Goal: Information Seeking & Learning: Learn about a topic

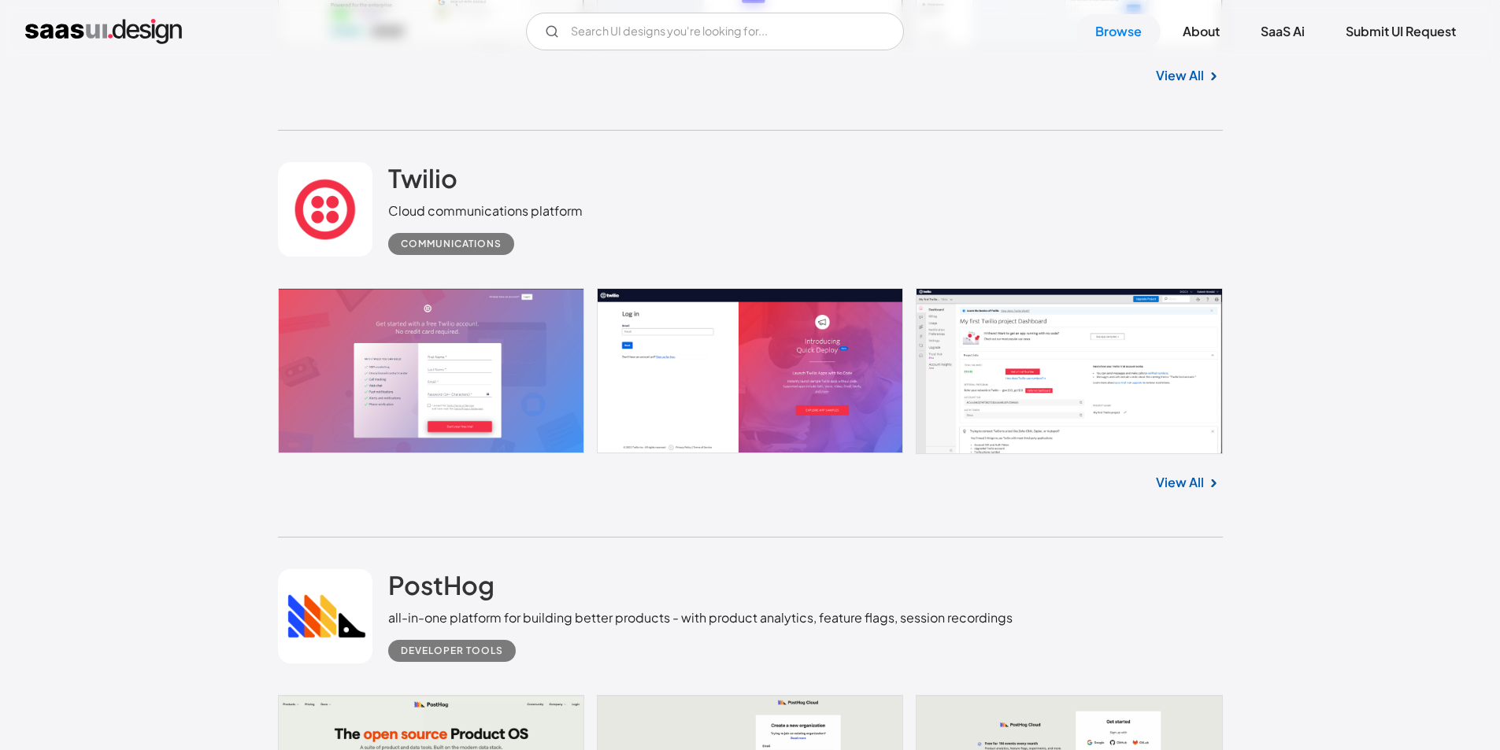
scroll to position [5511, 0]
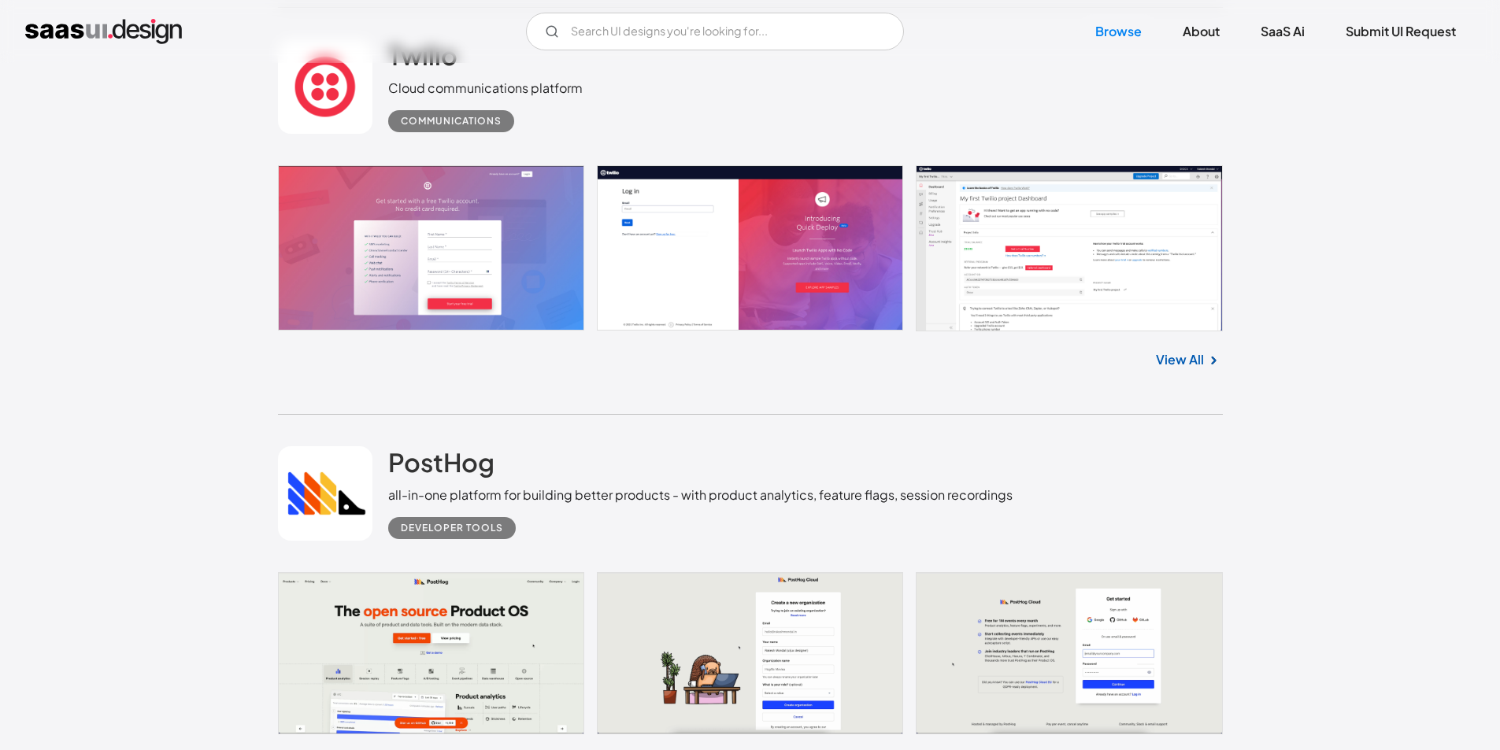
click at [972, 242] on link at bounding box center [750, 248] width 945 height 166
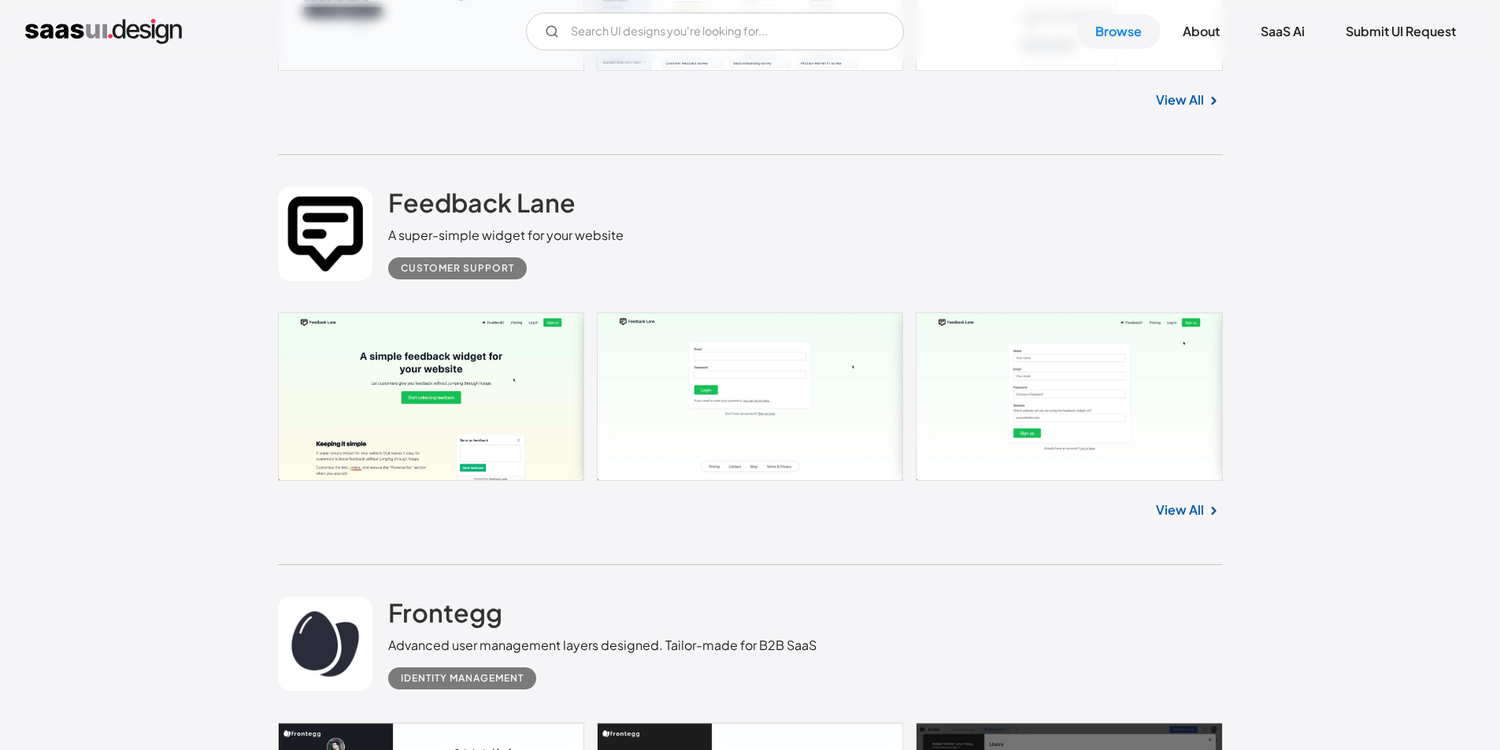
scroll to position [7873, 0]
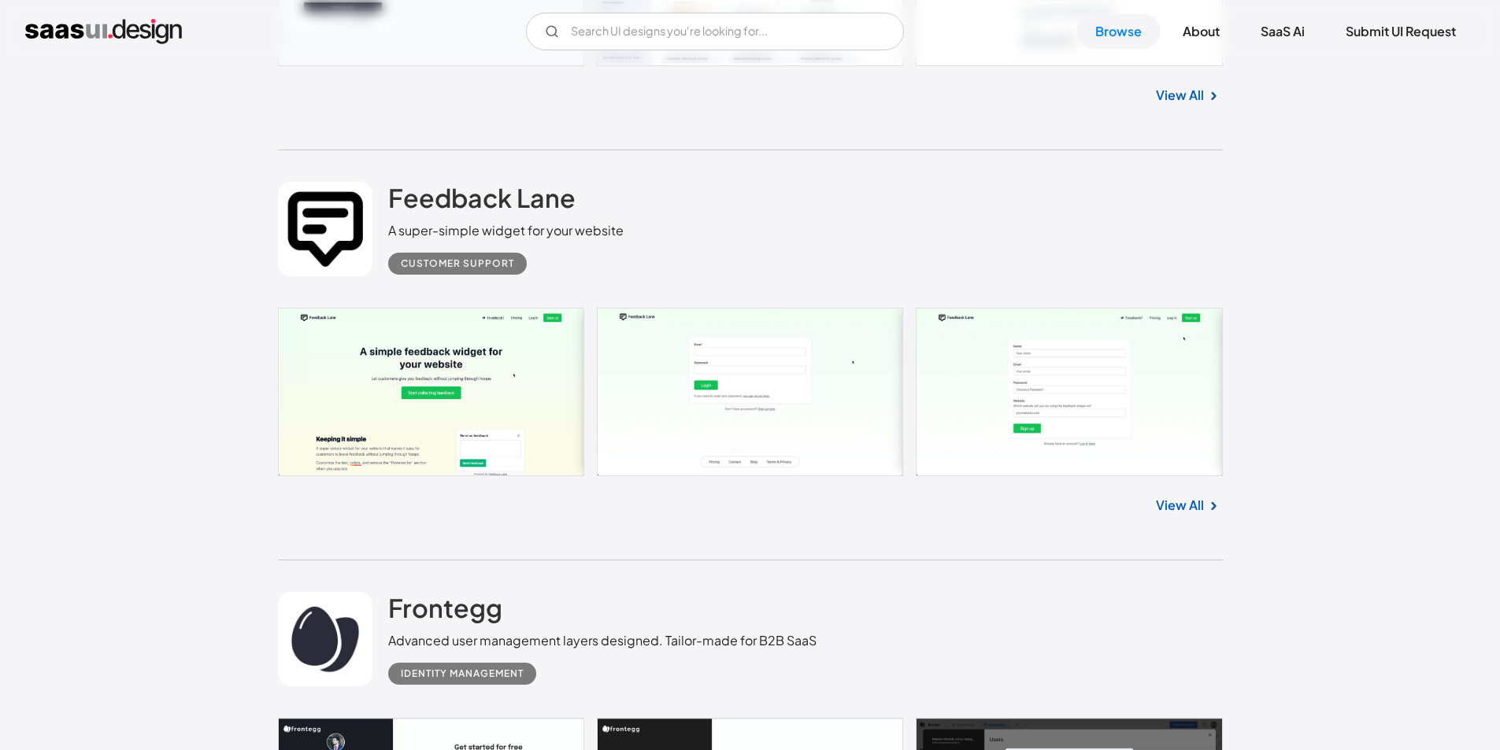
click at [481, 398] on link at bounding box center [750, 392] width 945 height 168
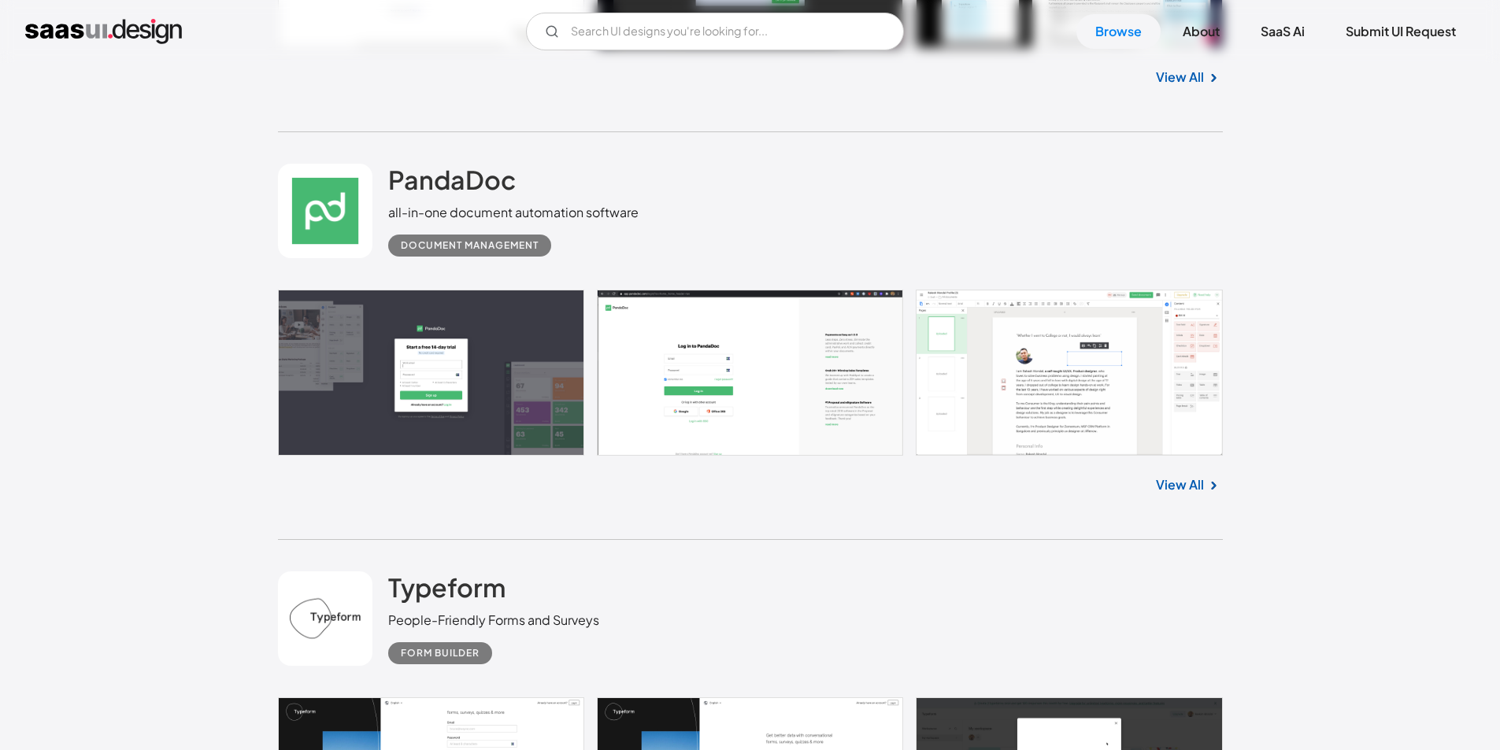
scroll to position [9448, 0]
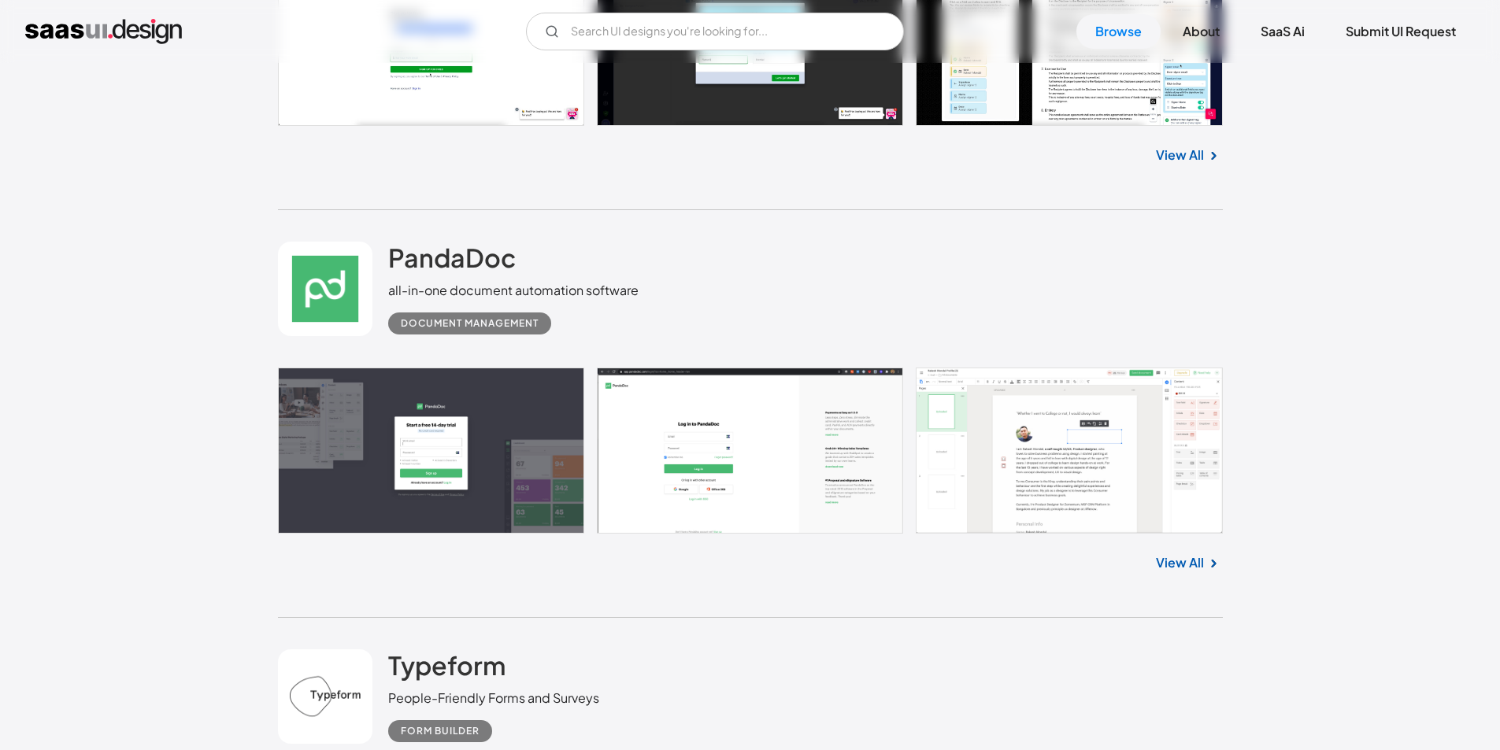
click at [520, 487] on link at bounding box center [750, 451] width 945 height 166
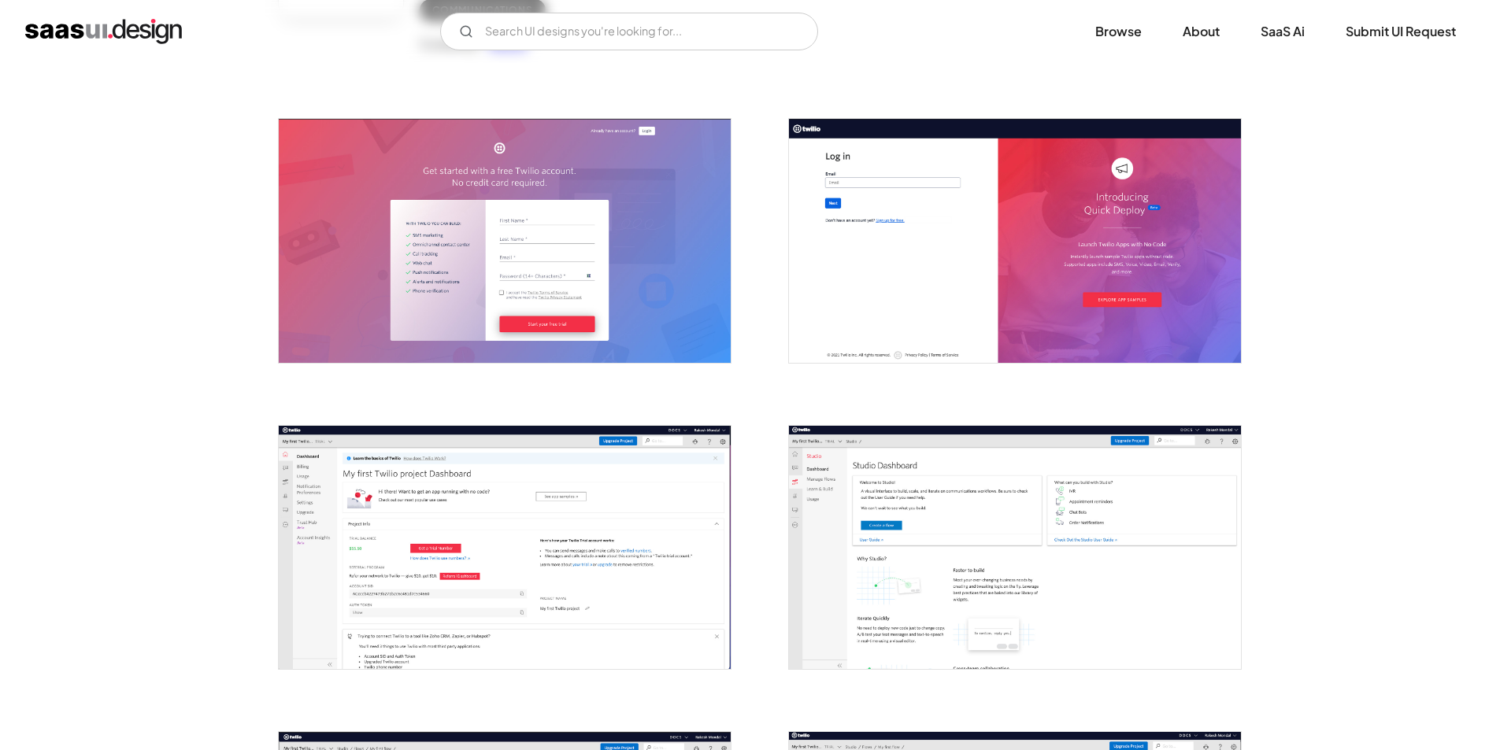
scroll to position [262, 0]
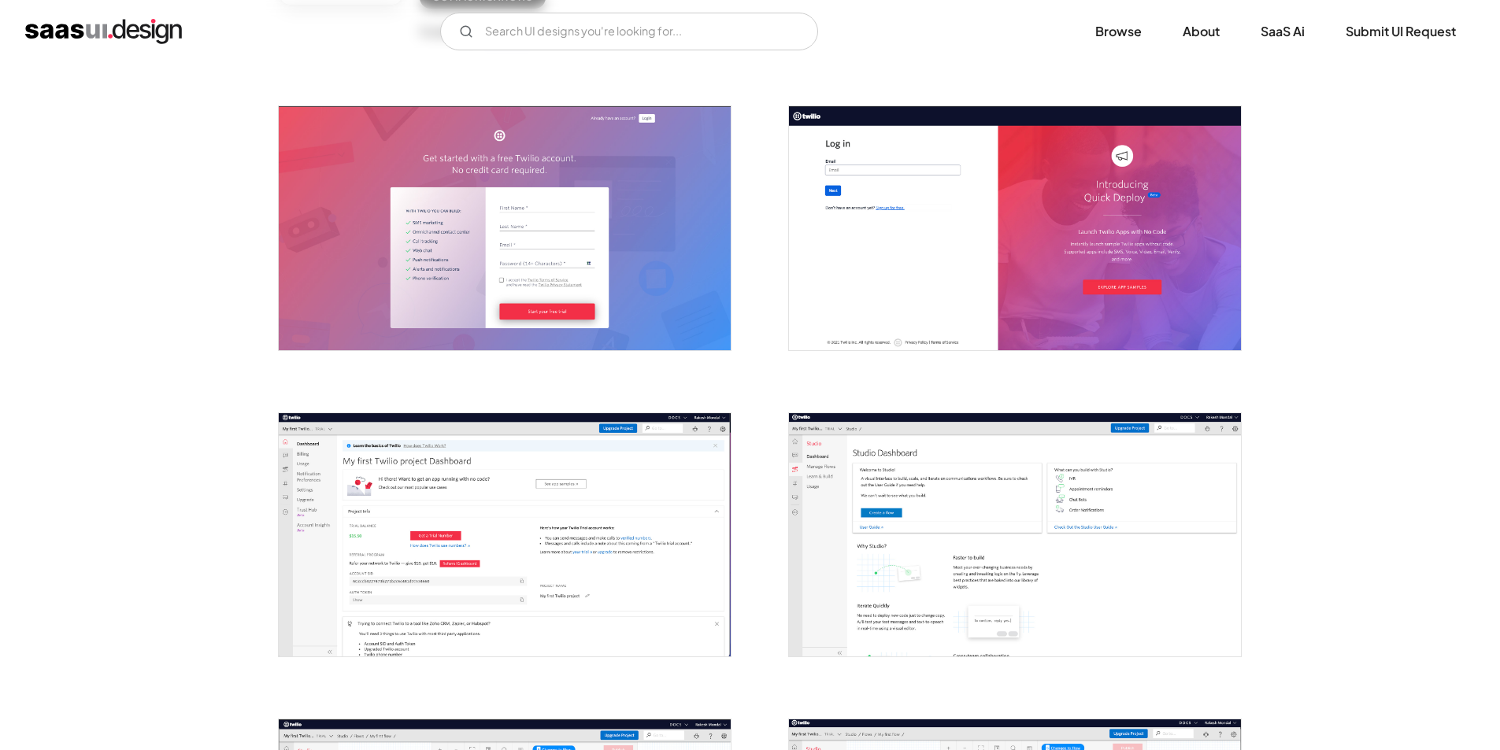
click at [495, 507] on img "open lightbox" at bounding box center [505, 534] width 452 height 243
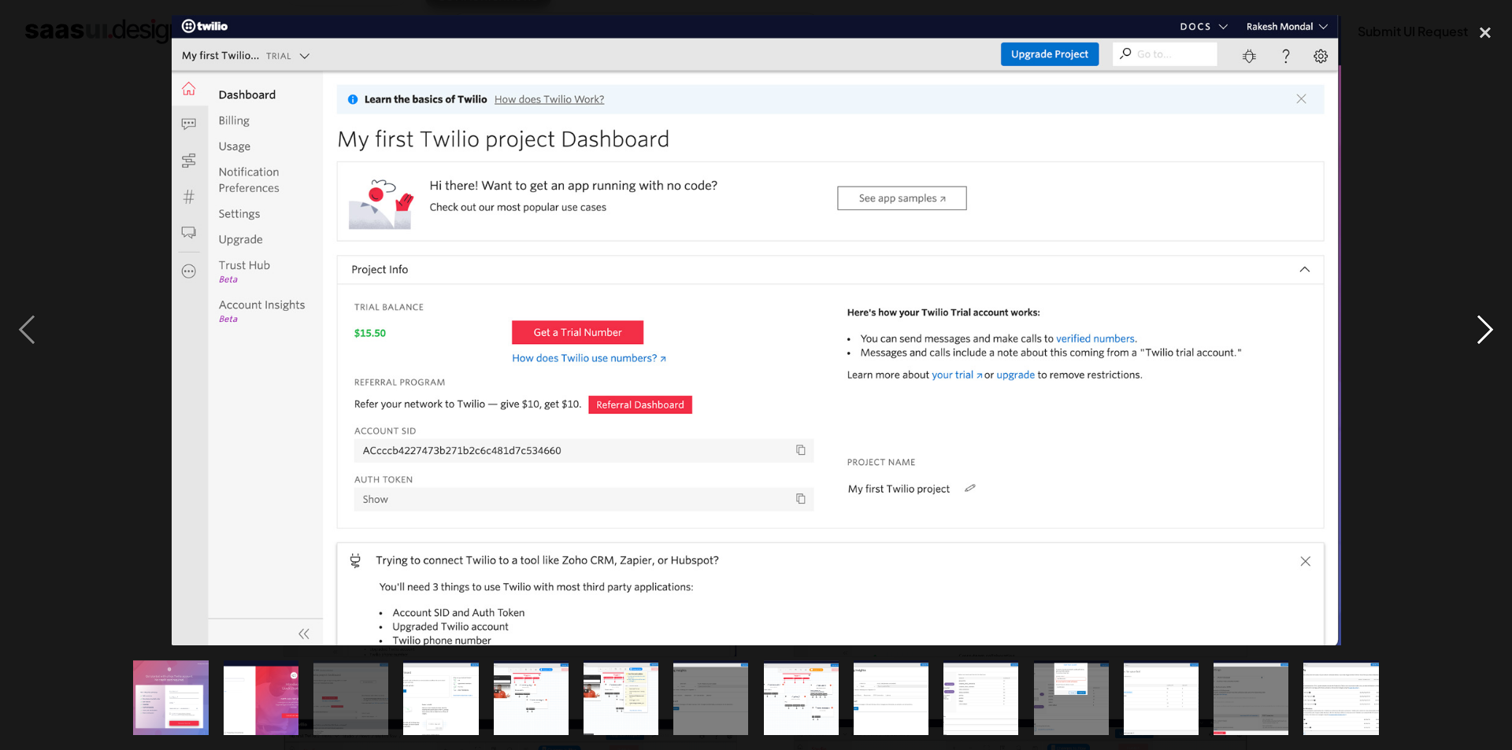
click at [1497, 314] on div "next image" at bounding box center [1485, 330] width 54 height 631
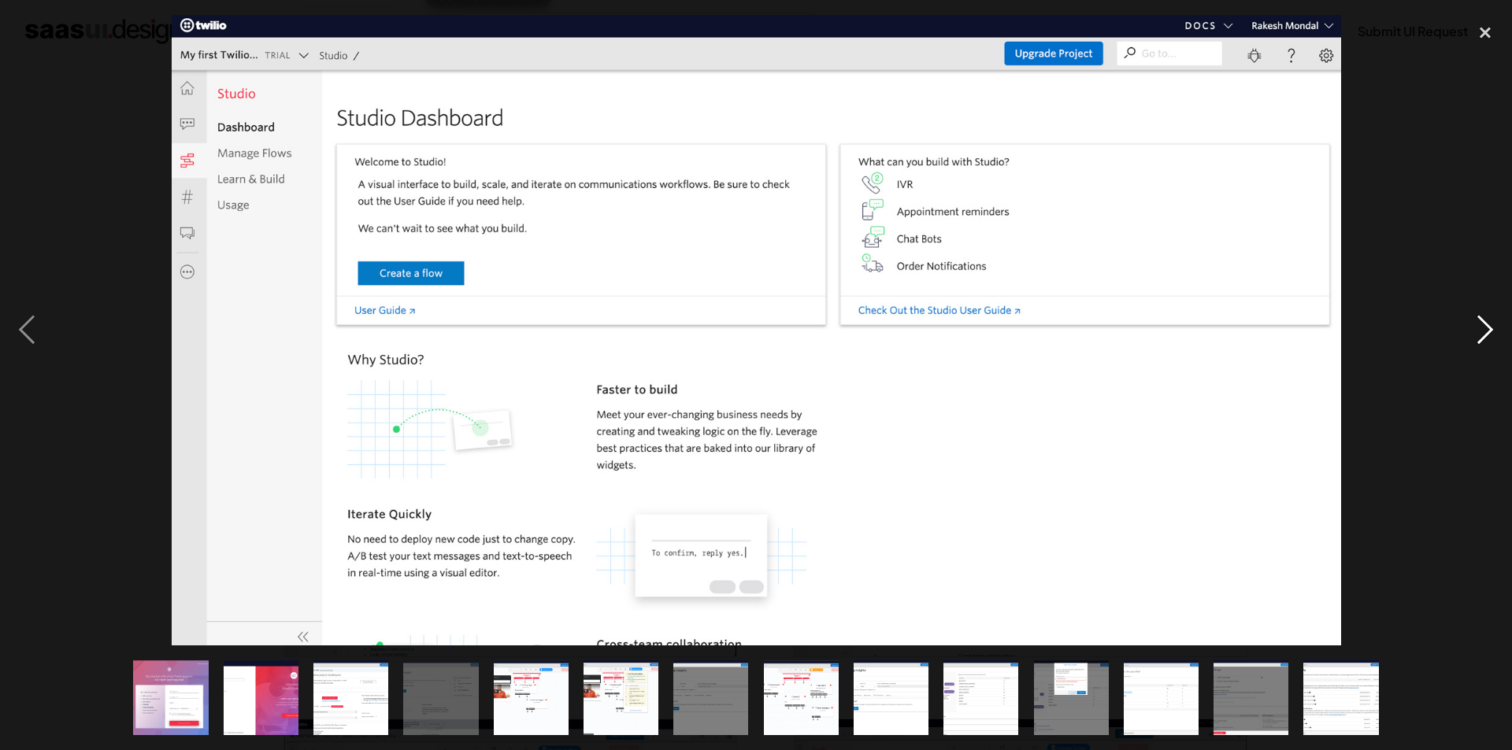
click at [1497, 314] on div "next image" at bounding box center [1485, 330] width 54 height 631
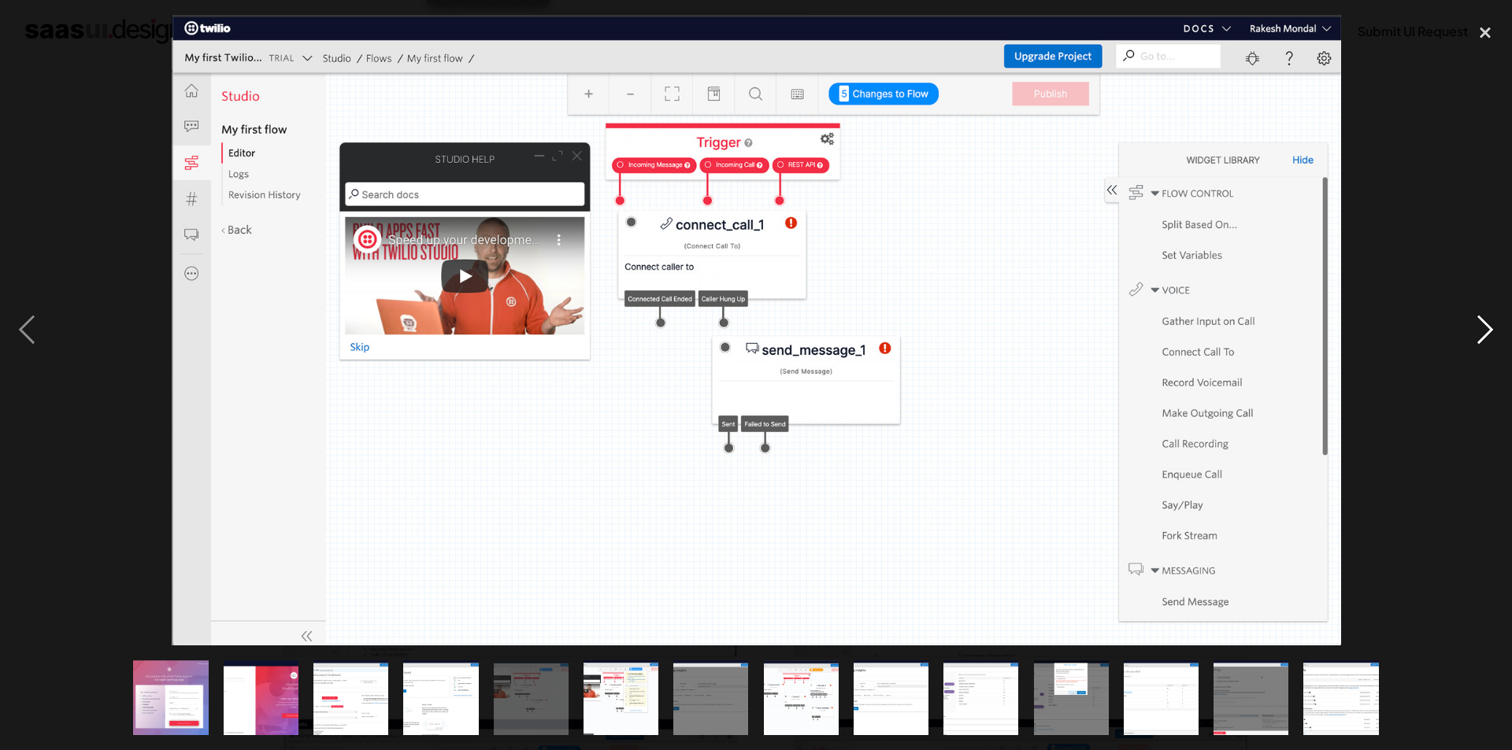
click at [1478, 487] on div "next image" at bounding box center [1485, 330] width 54 height 631
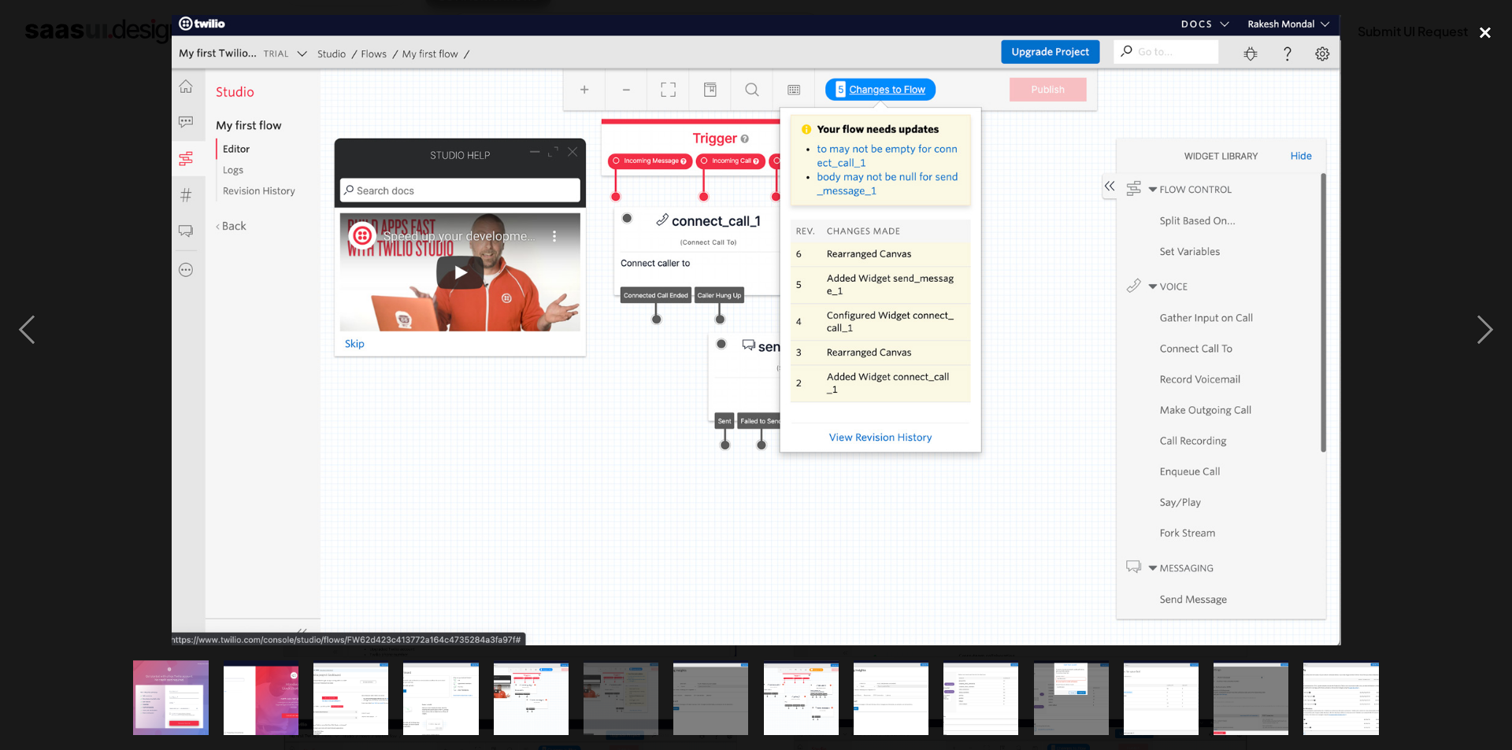
click at [1487, 39] on div "close lightbox" at bounding box center [1485, 32] width 54 height 35
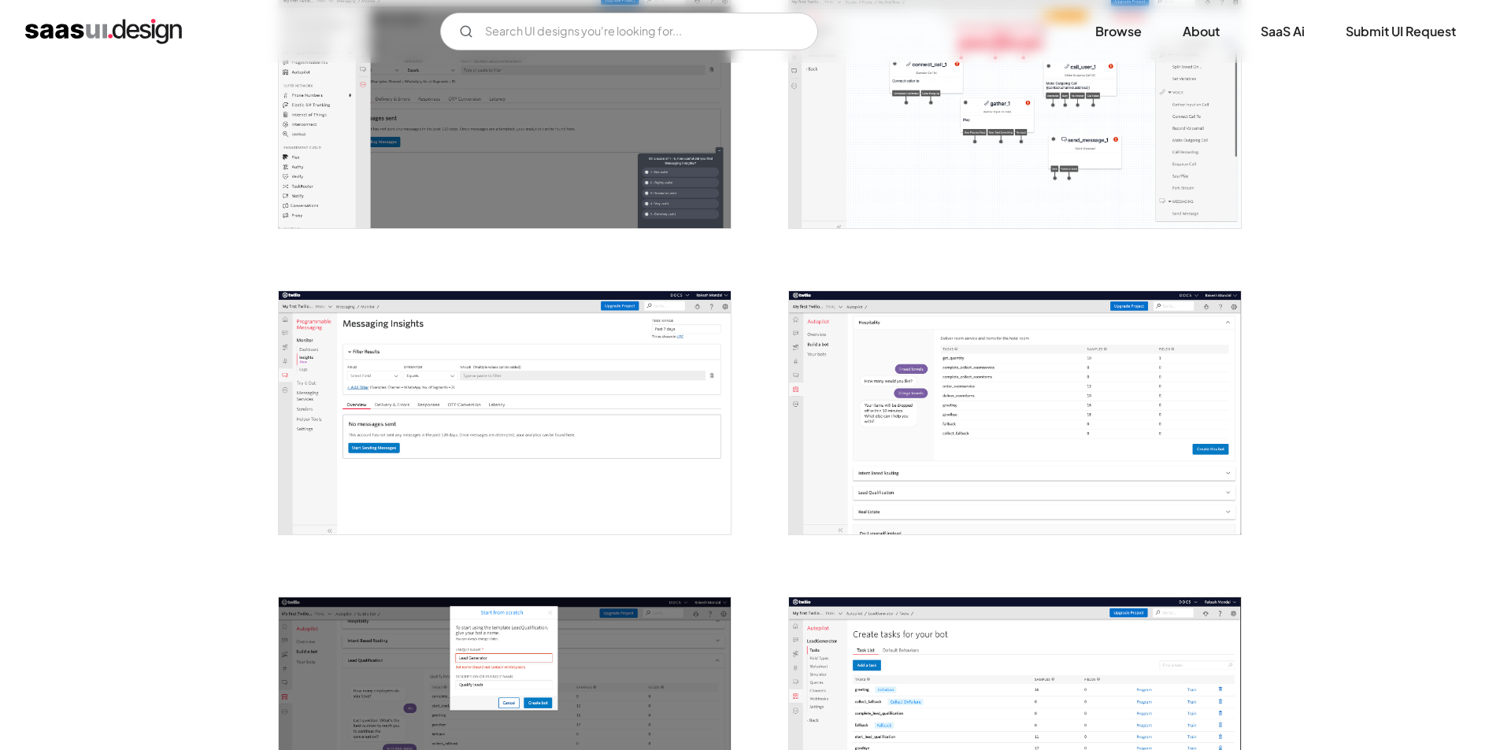
scroll to position [1312, 0]
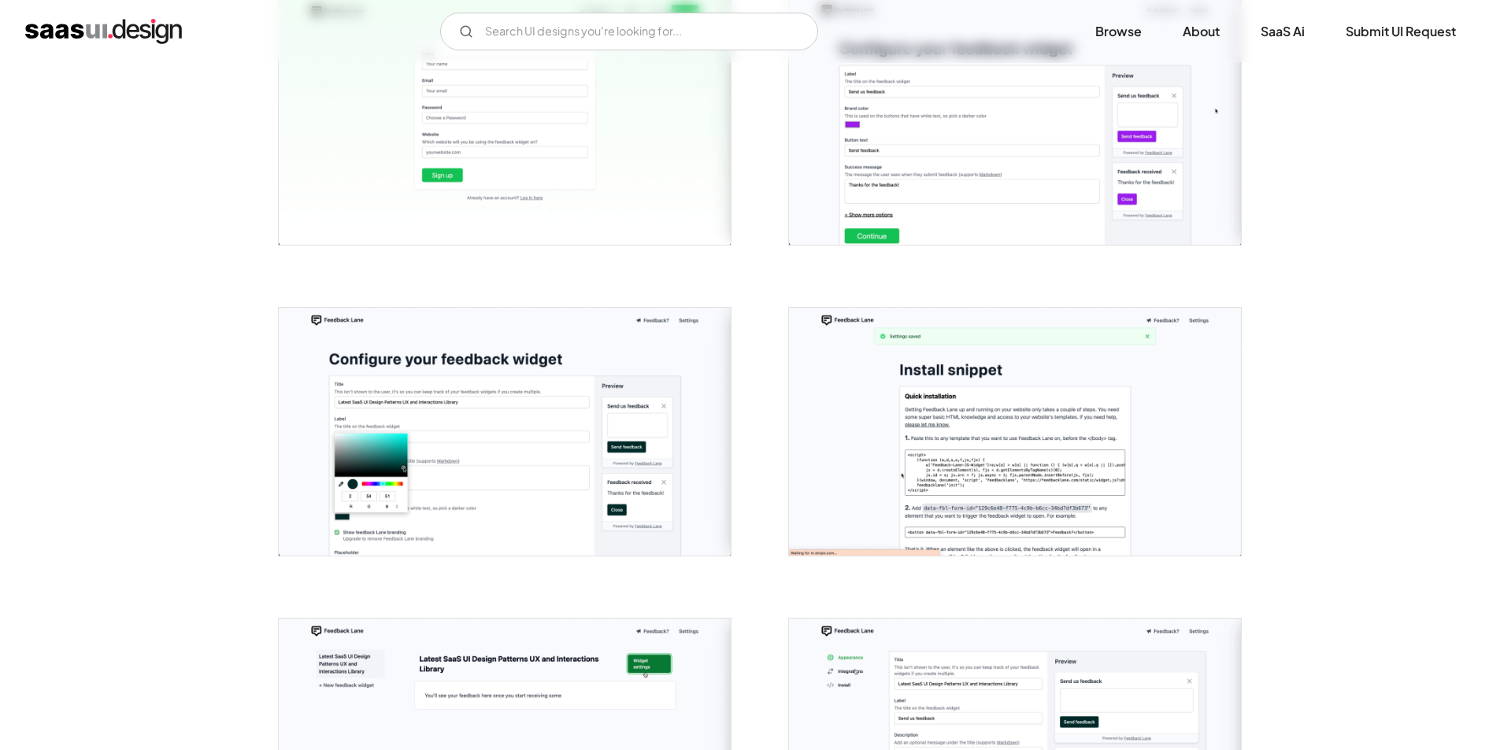
scroll to position [678, 0]
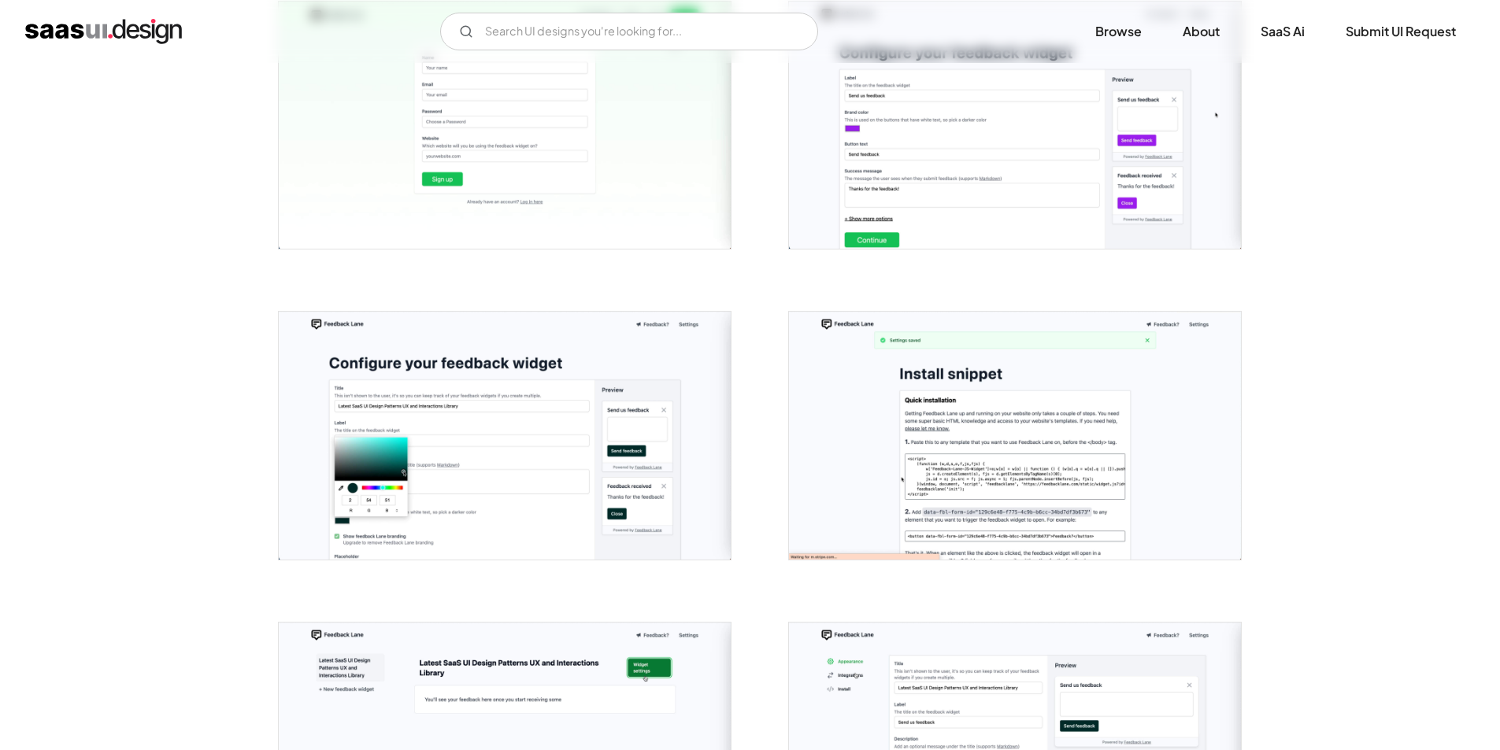
click at [464, 370] on img "open lightbox" at bounding box center [505, 436] width 452 height 248
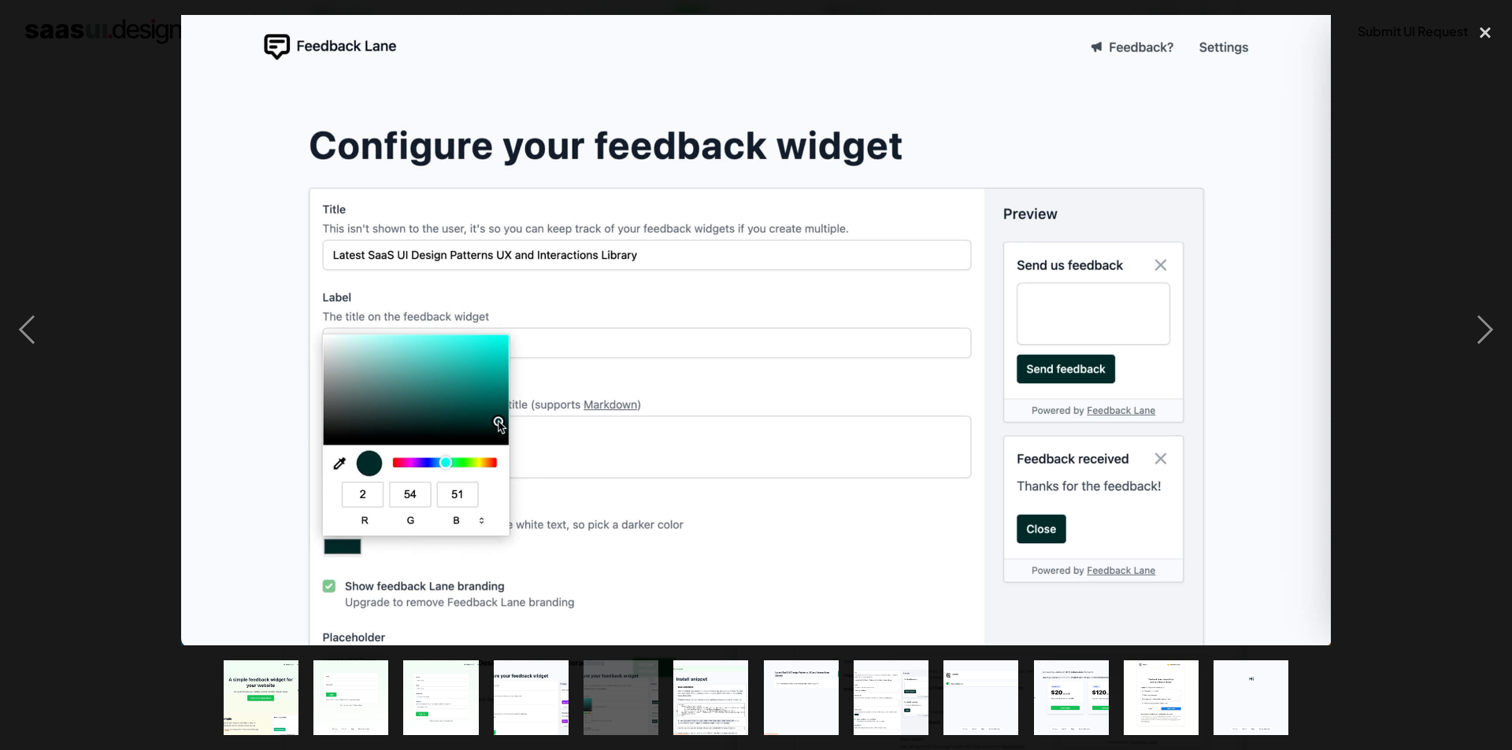
click at [71, 461] on div at bounding box center [756, 330] width 1512 height 631
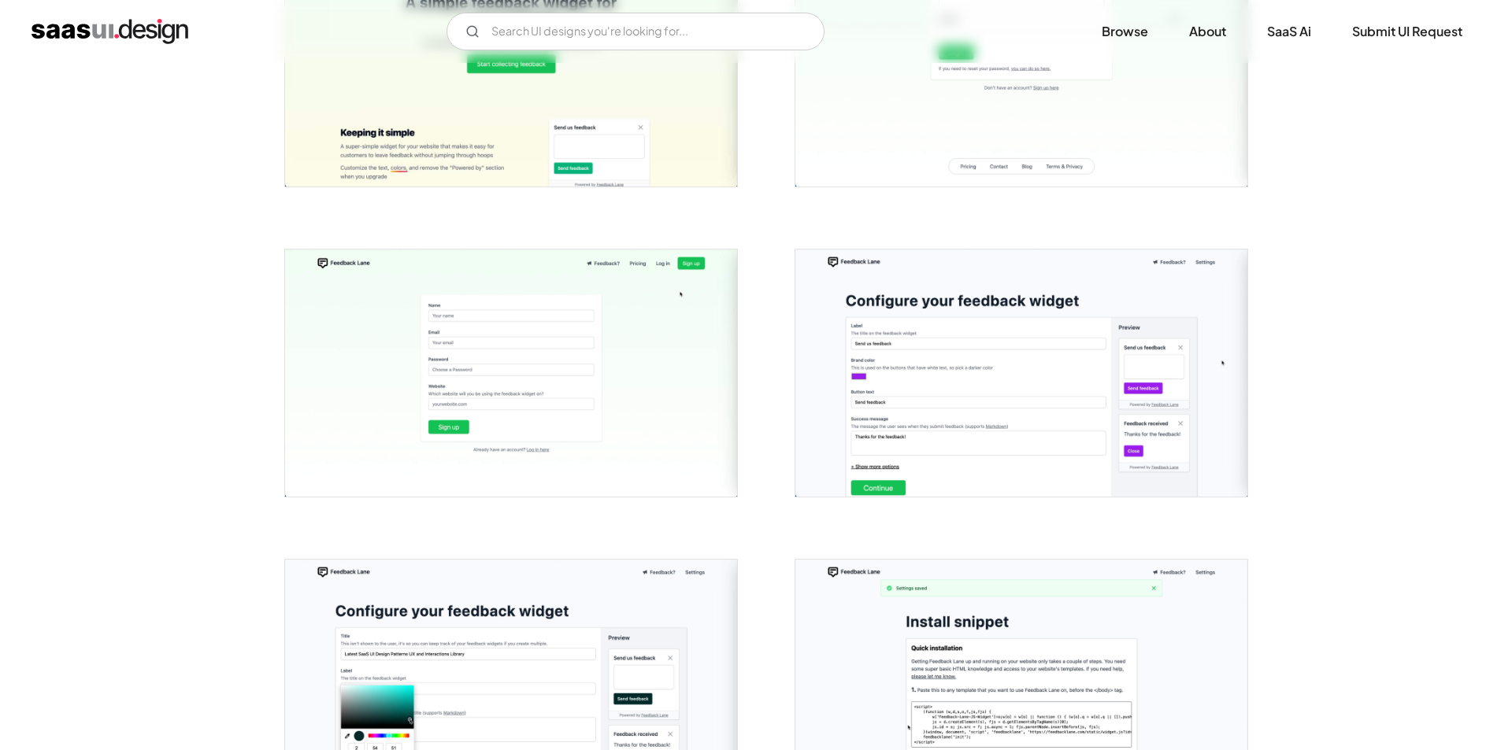
scroll to position [416, 0]
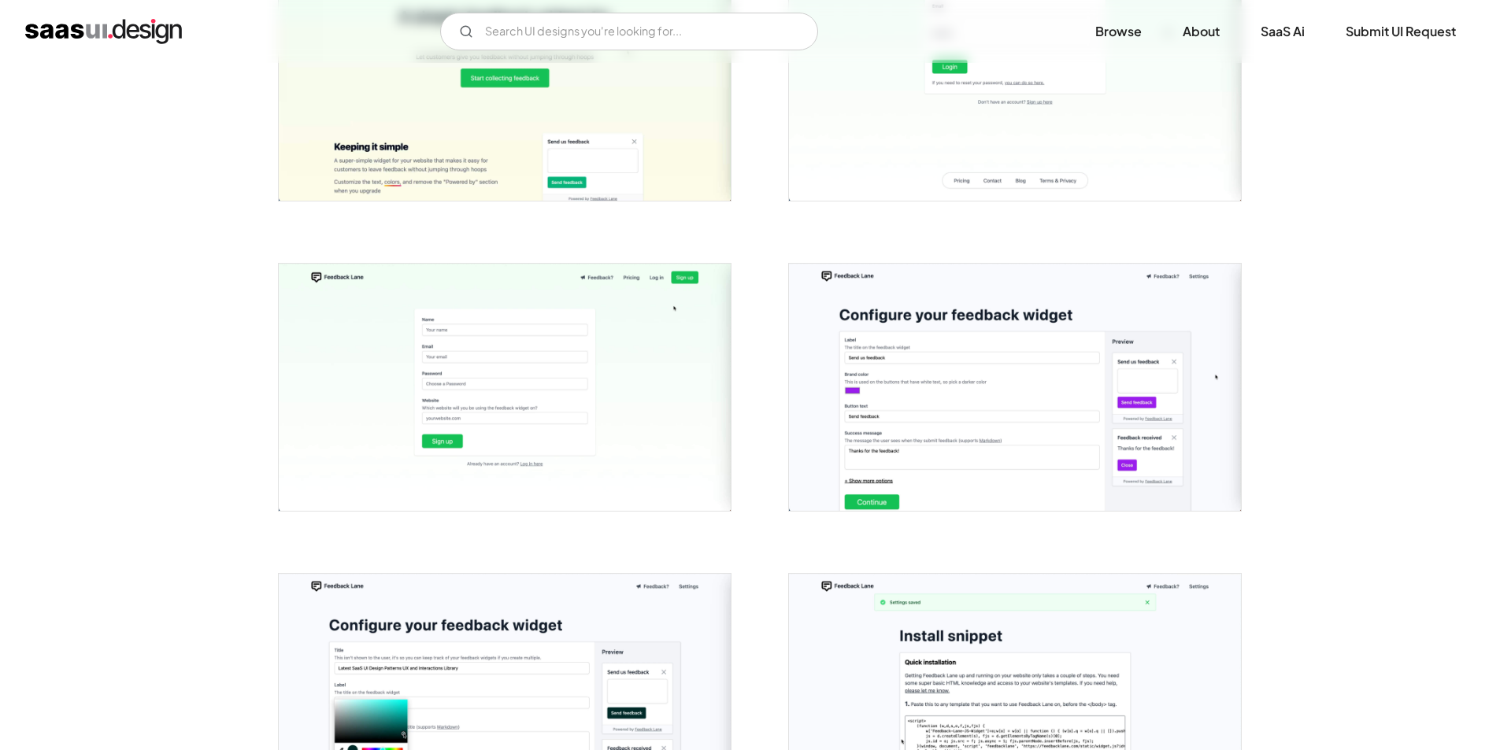
click at [1008, 487] on img "open lightbox" at bounding box center [1015, 388] width 452 height 248
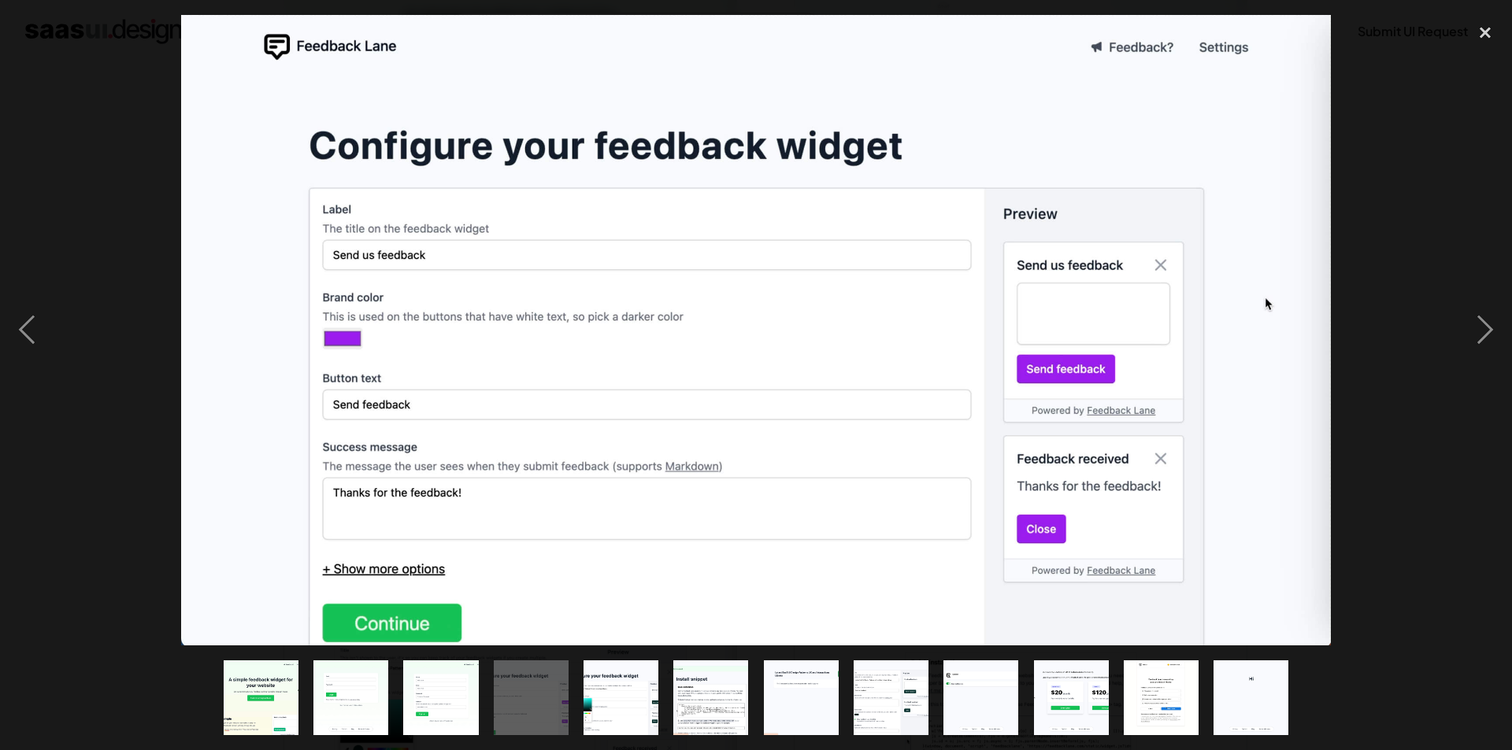
click at [1432, 550] on div at bounding box center [756, 330] width 1512 height 631
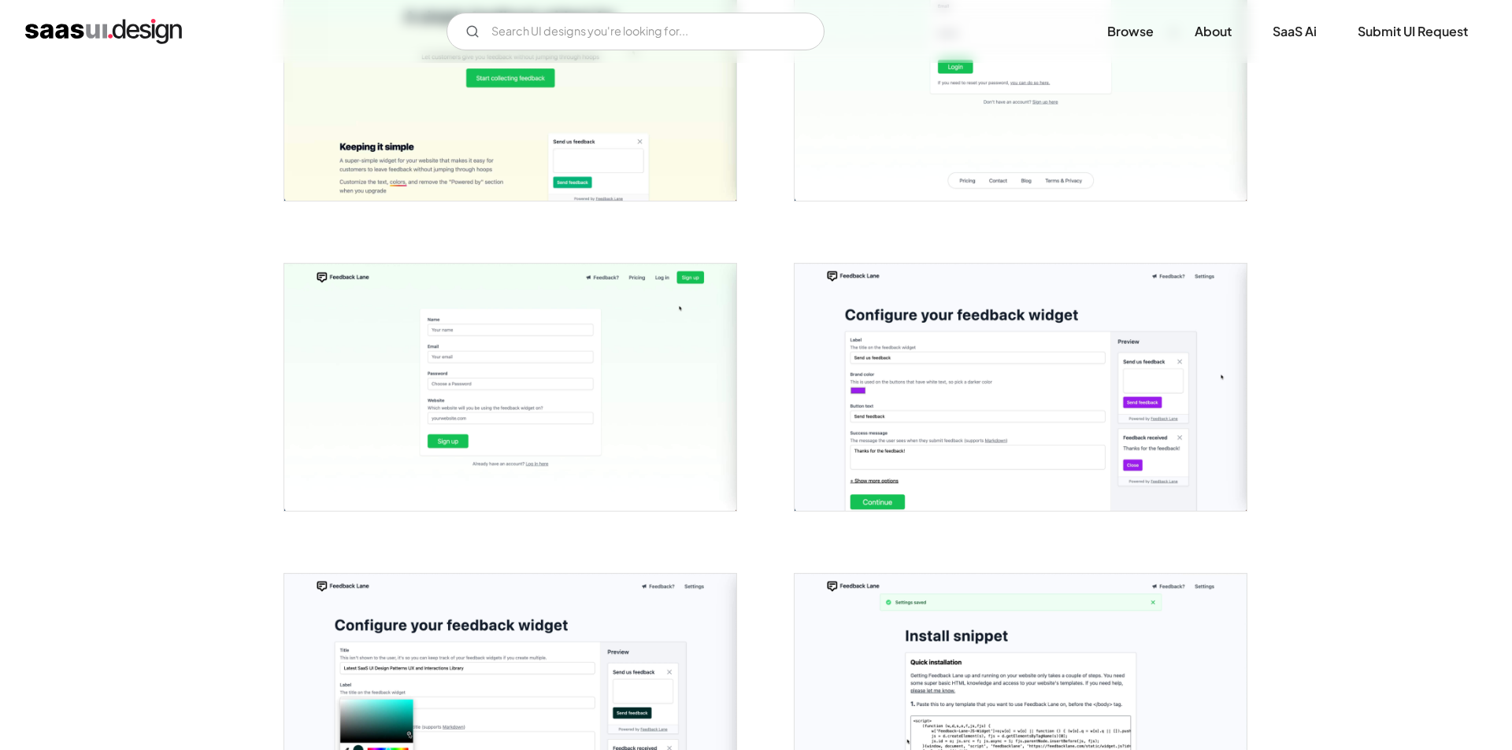
click at [1432, 550] on div at bounding box center [756, 330] width 1512 height 631
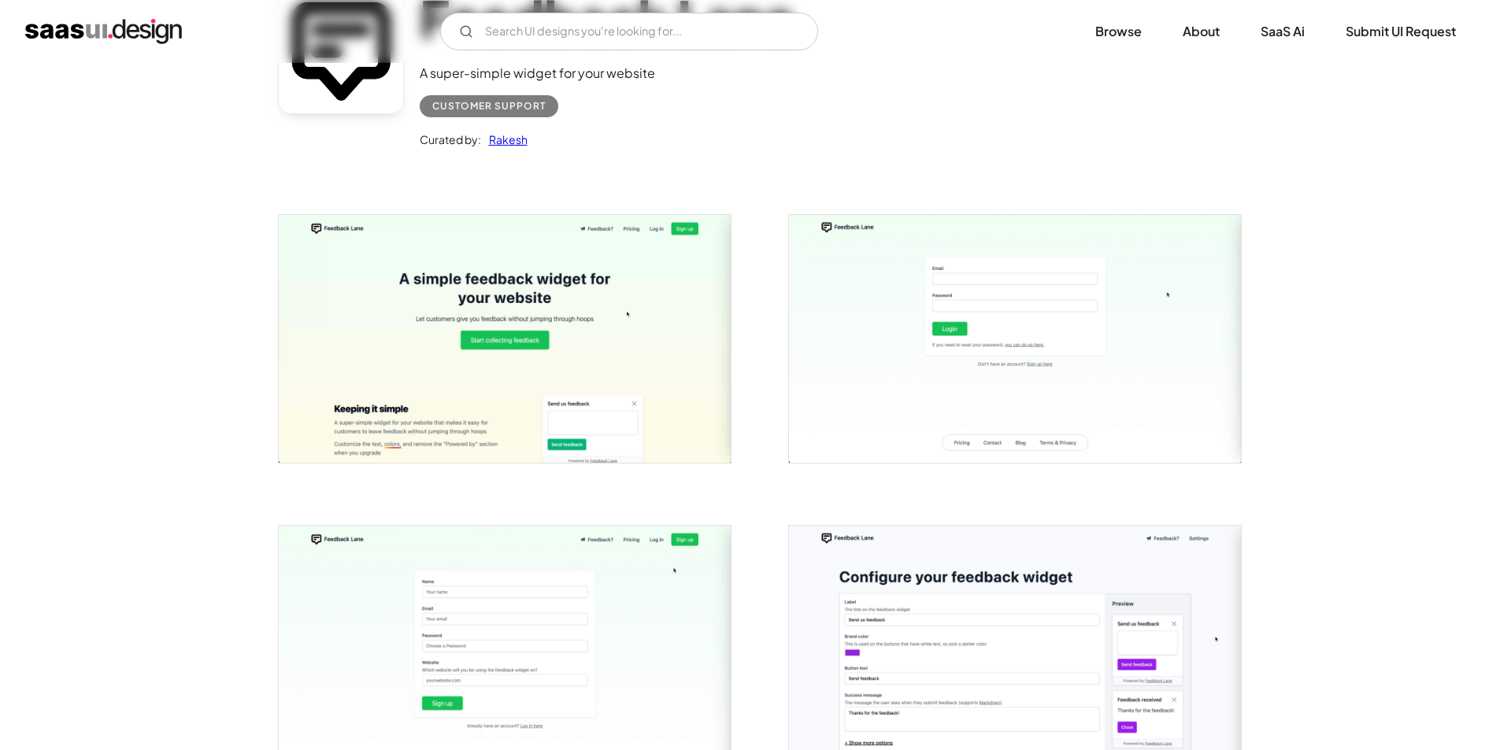
scroll to position [0, 0]
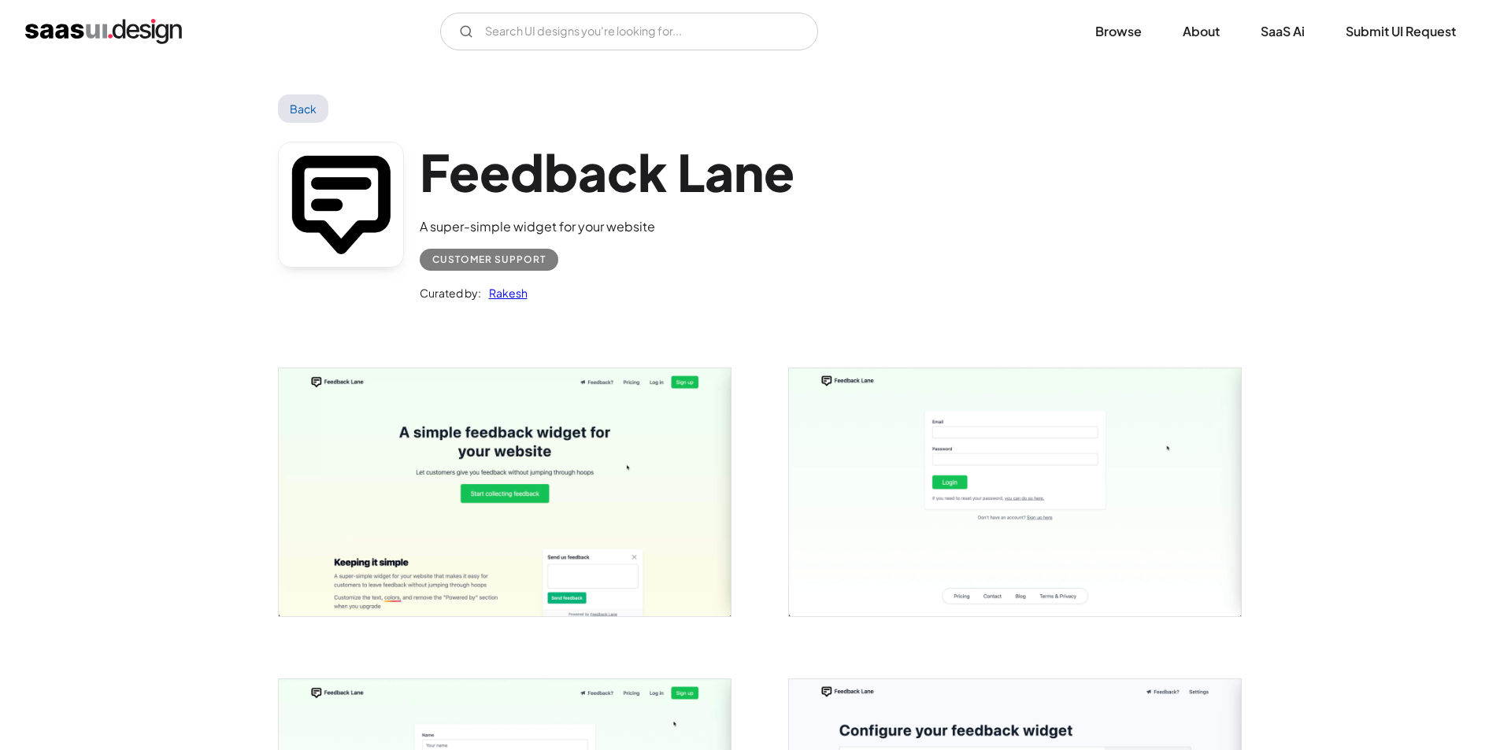
click at [561, 187] on h1 "Feedback Lane" at bounding box center [607, 172] width 375 height 61
click at [476, 259] on div "Customer Support" at bounding box center [488, 259] width 113 height 19
click at [299, 105] on link "Back" at bounding box center [303, 108] width 51 height 28
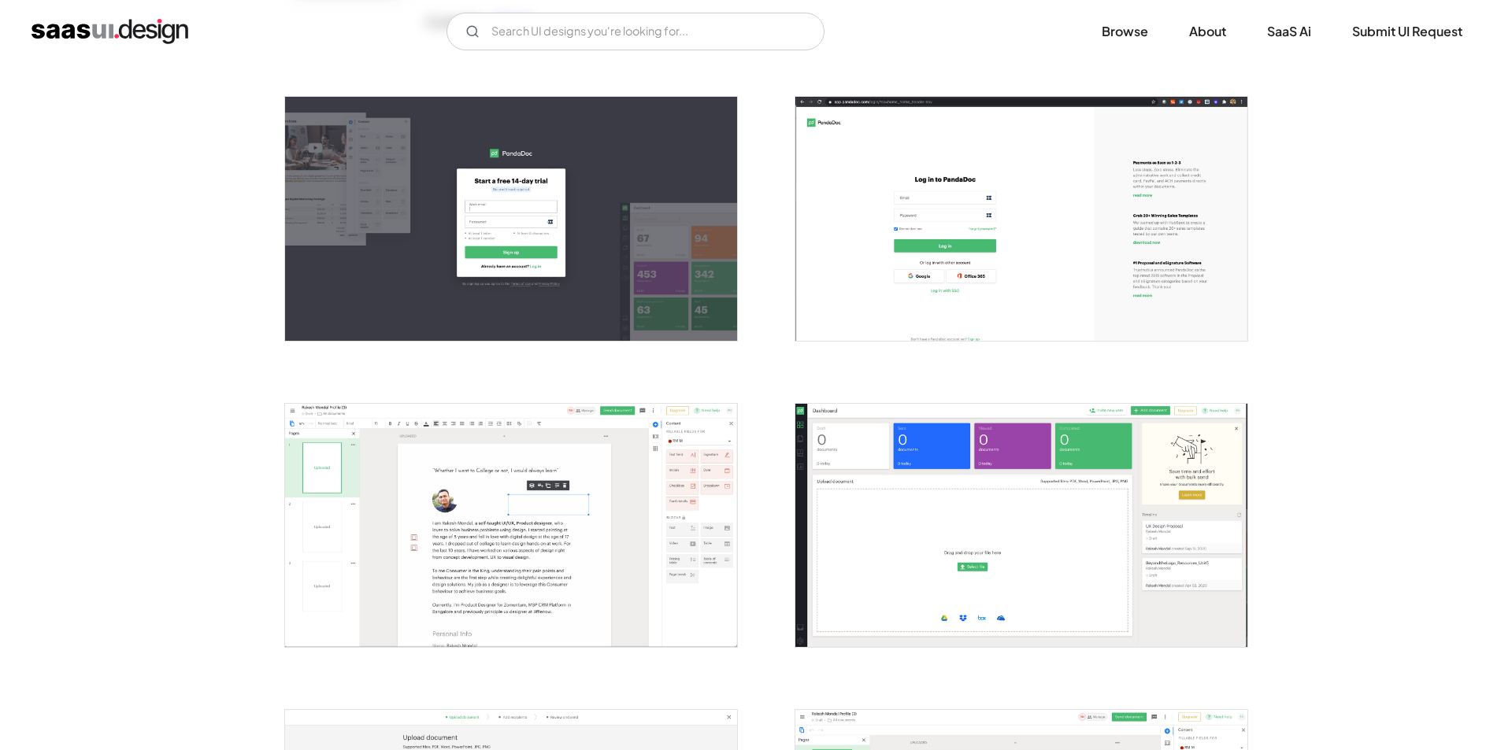
scroll to position [262, 0]
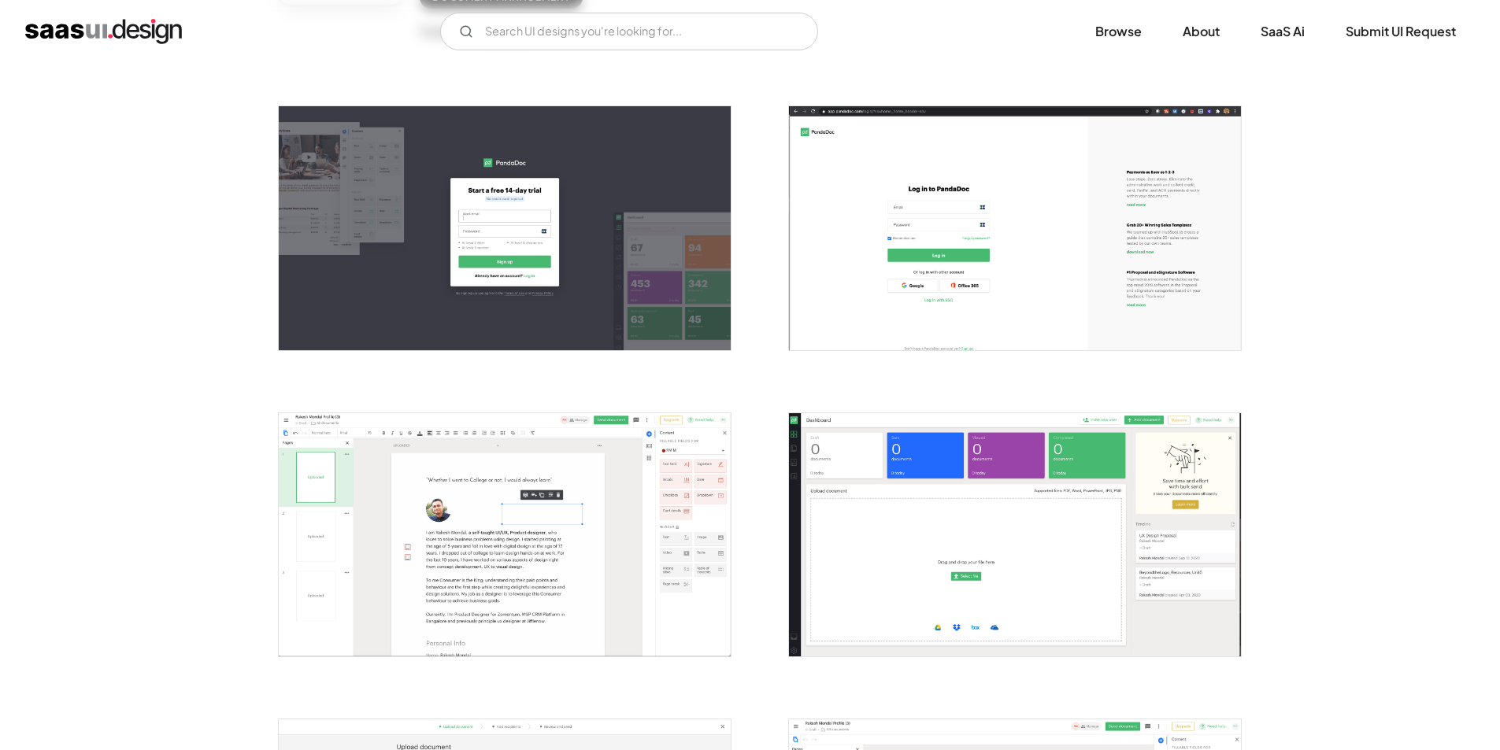
click at [1031, 287] on img "open lightbox" at bounding box center [1015, 227] width 452 height 243
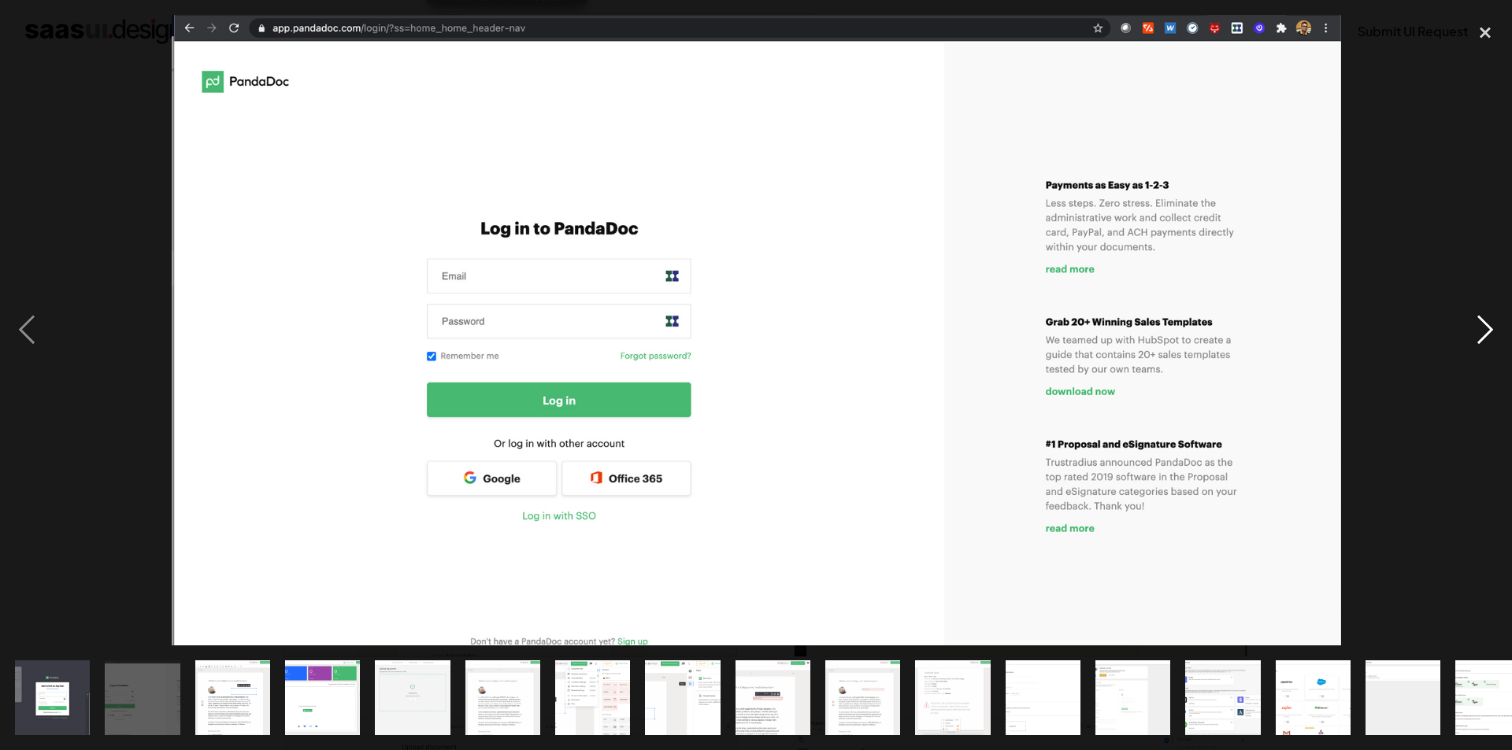
click at [1489, 320] on div "next image" at bounding box center [1485, 330] width 54 height 631
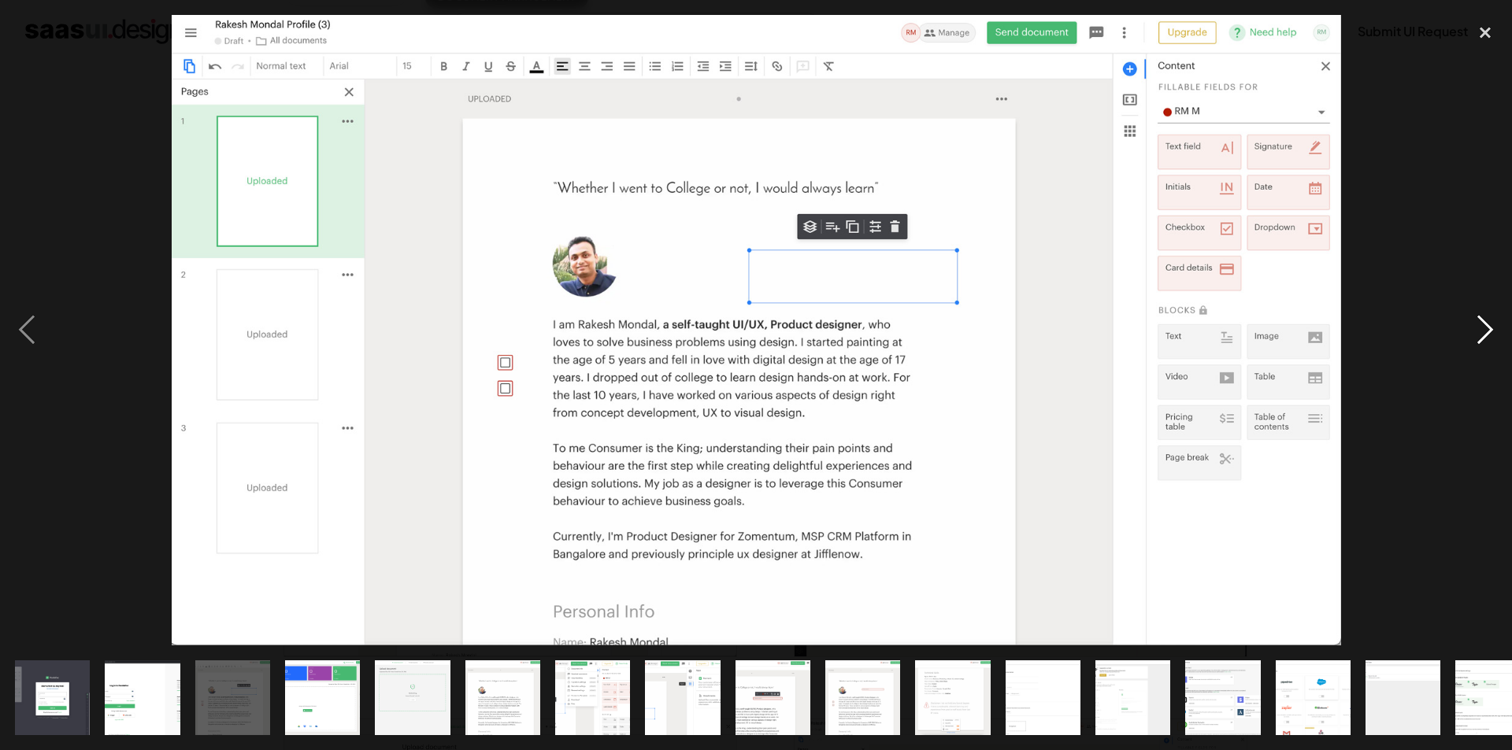
click at [1489, 320] on div "next image" at bounding box center [1485, 330] width 54 height 631
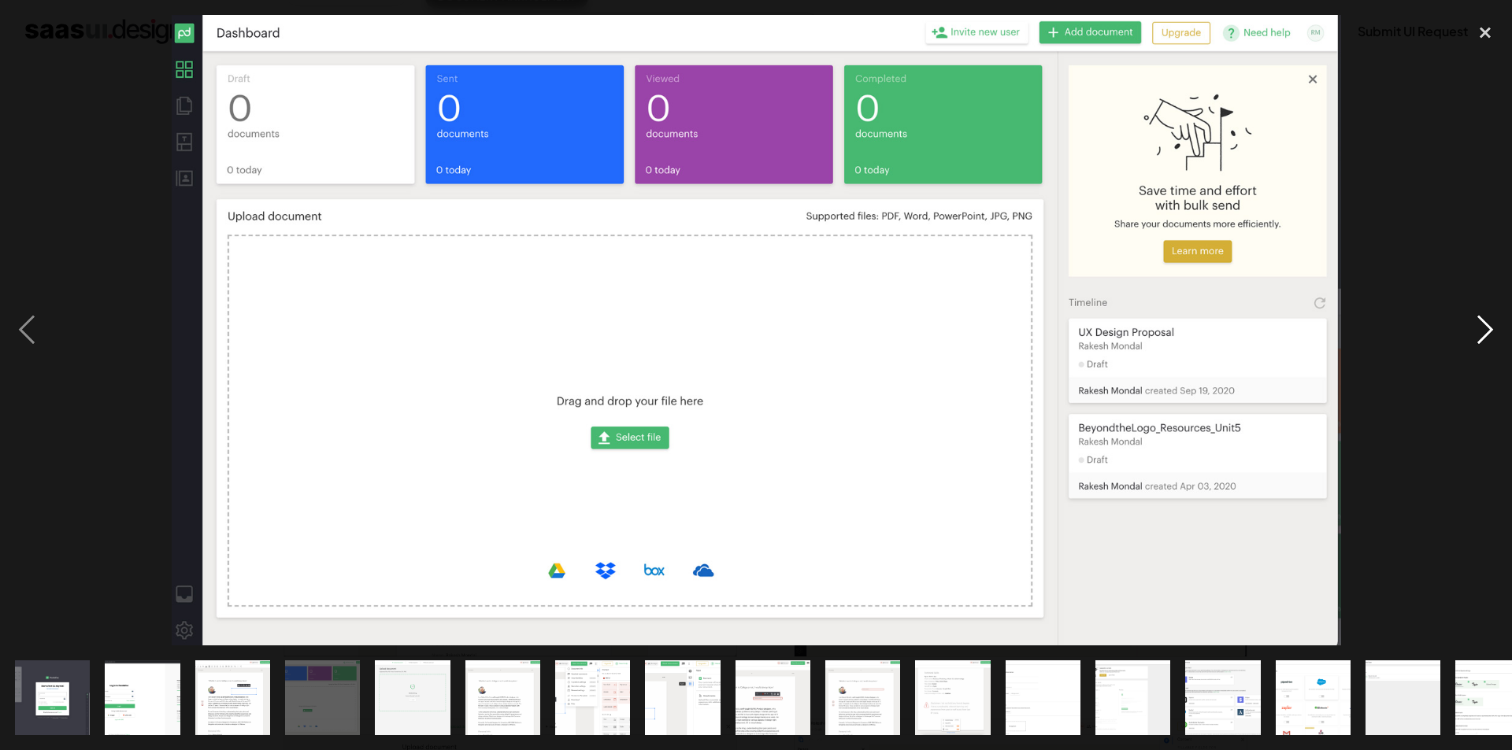
click at [1489, 320] on div "next image" at bounding box center [1485, 330] width 54 height 631
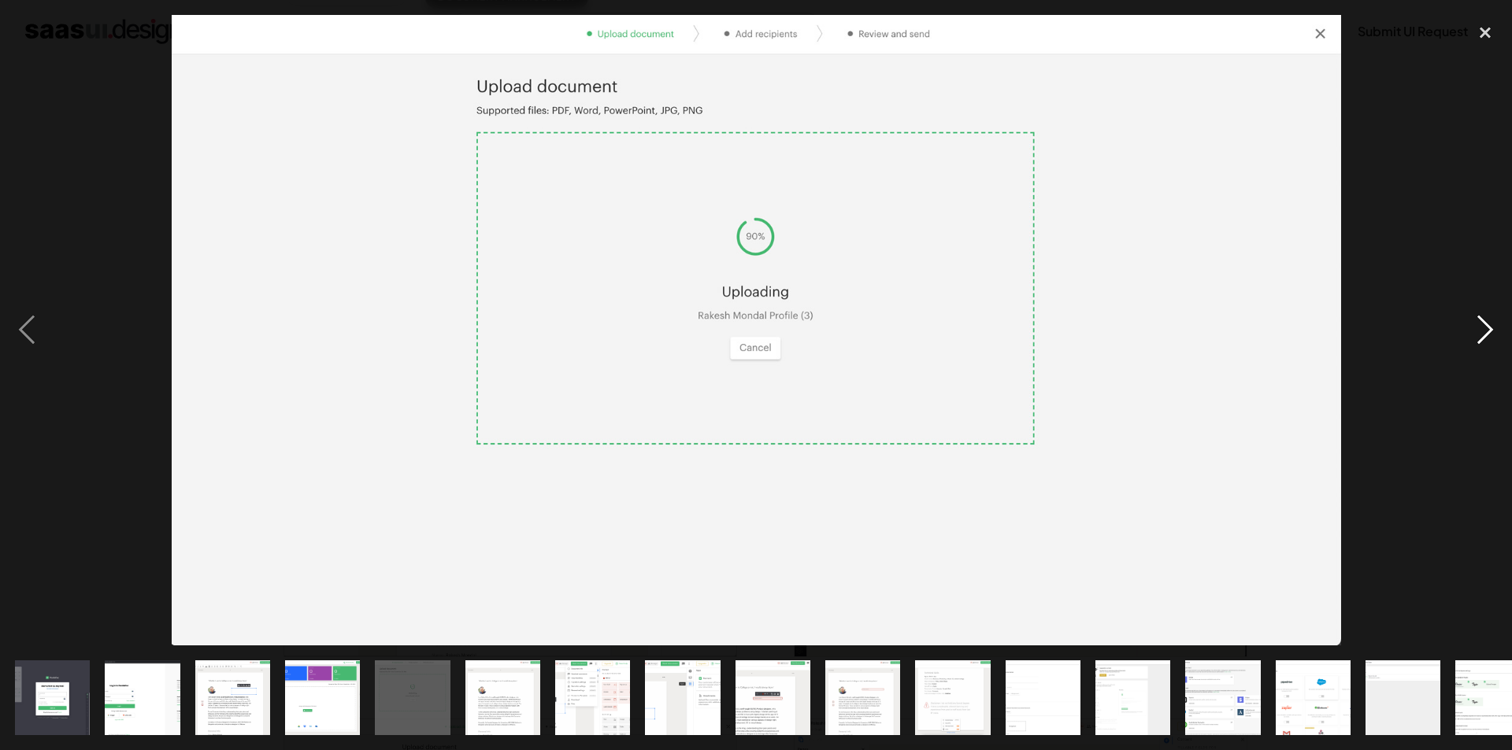
click at [1489, 320] on div "next image" at bounding box center [1485, 330] width 54 height 631
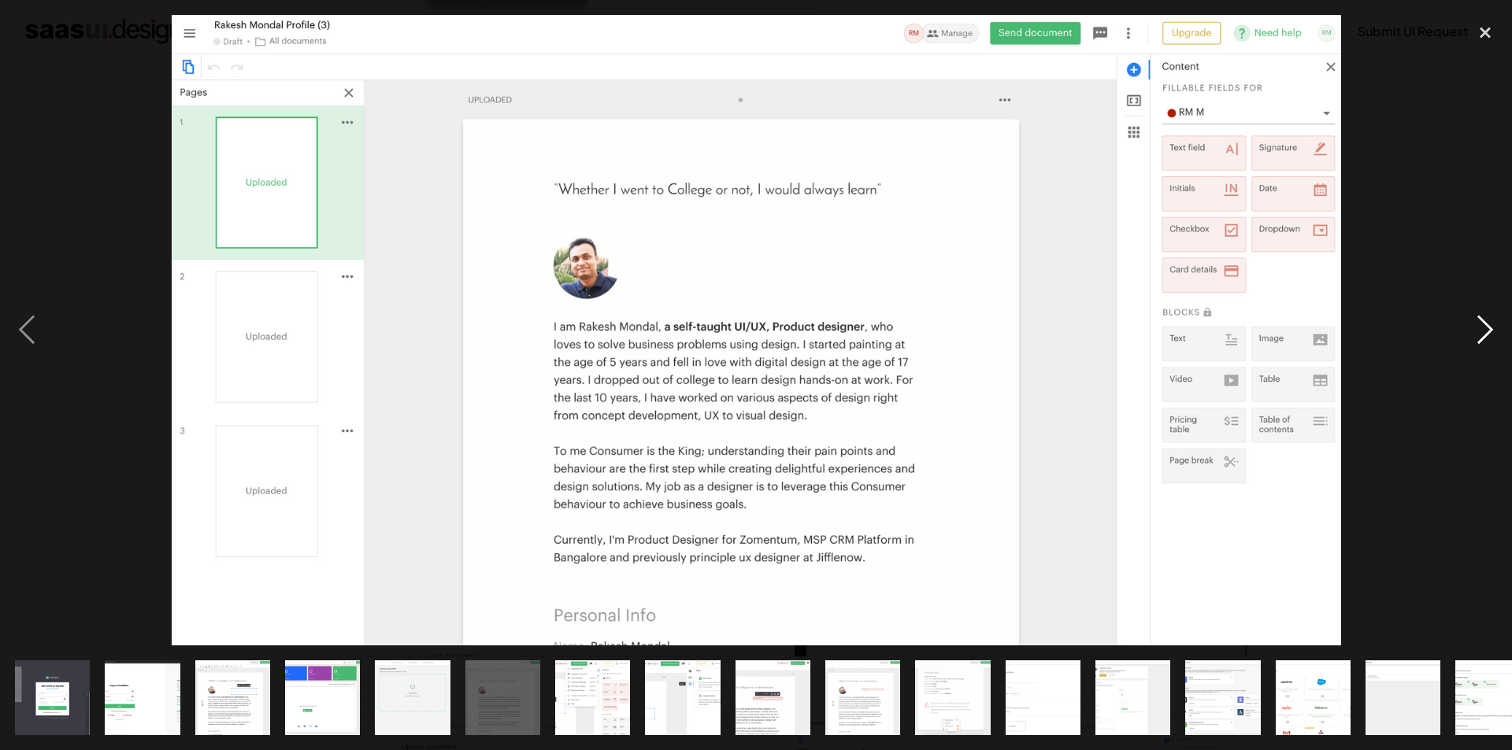
click at [1489, 320] on div "next image" at bounding box center [1485, 330] width 54 height 631
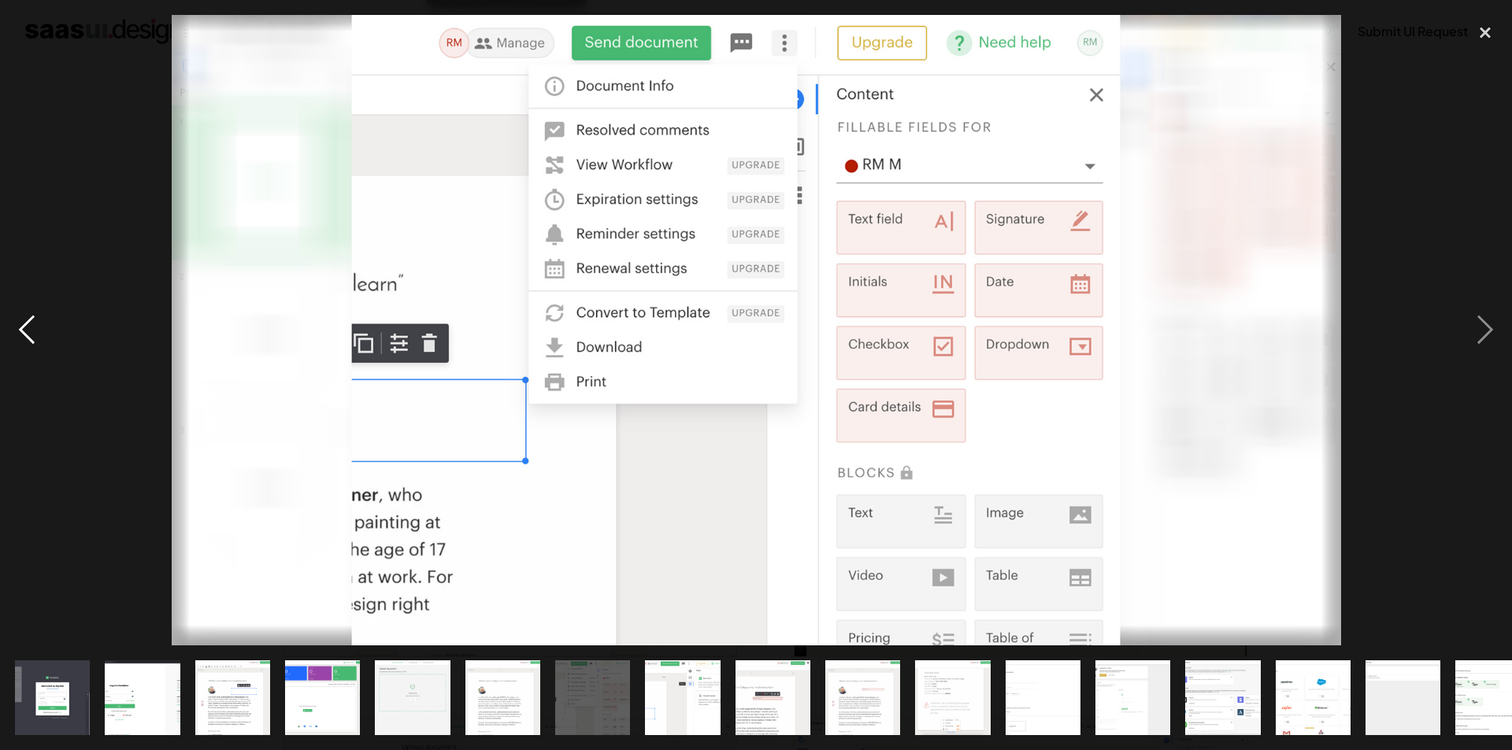
click at [31, 350] on div "previous image" at bounding box center [27, 330] width 54 height 631
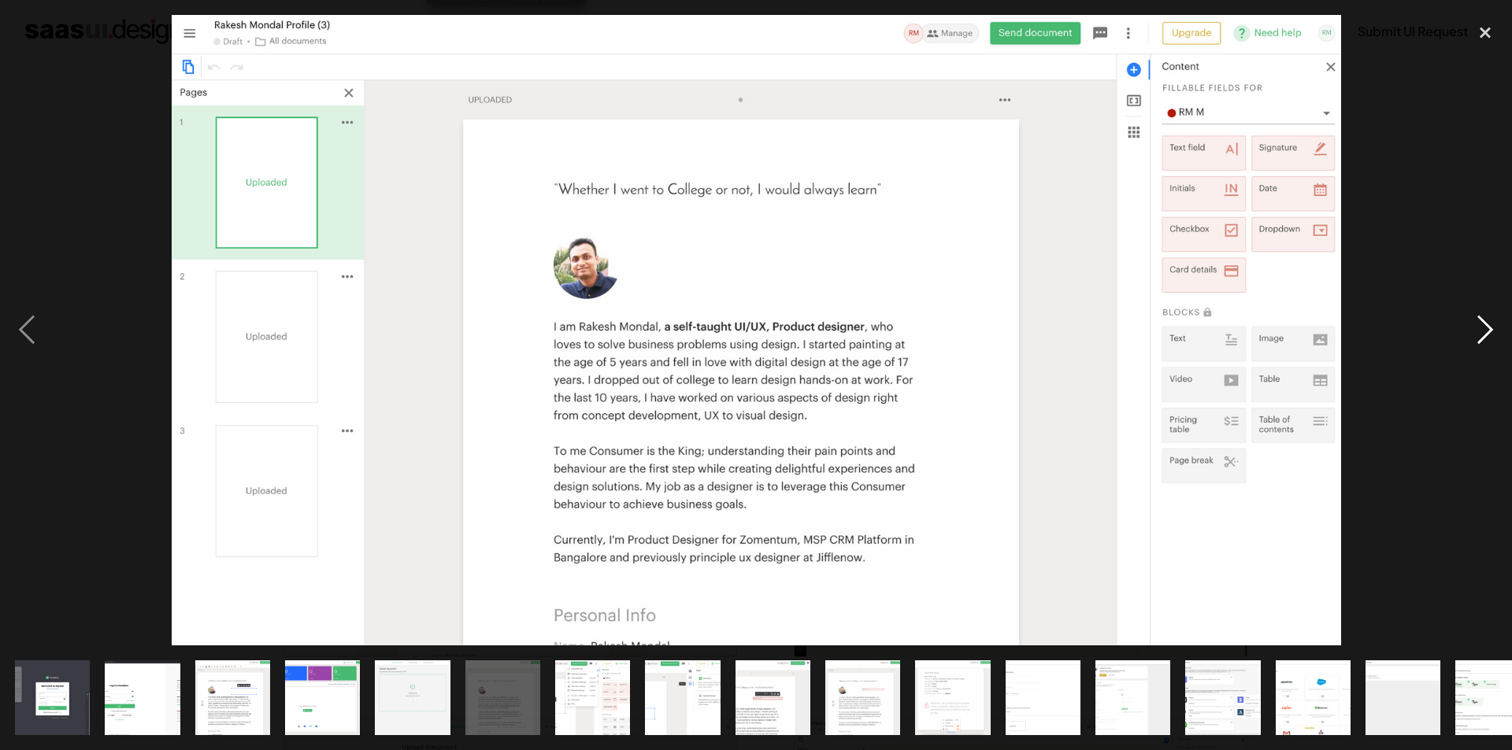
click at [1490, 327] on div "next image" at bounding box center [1485, 330] width 54 height 631
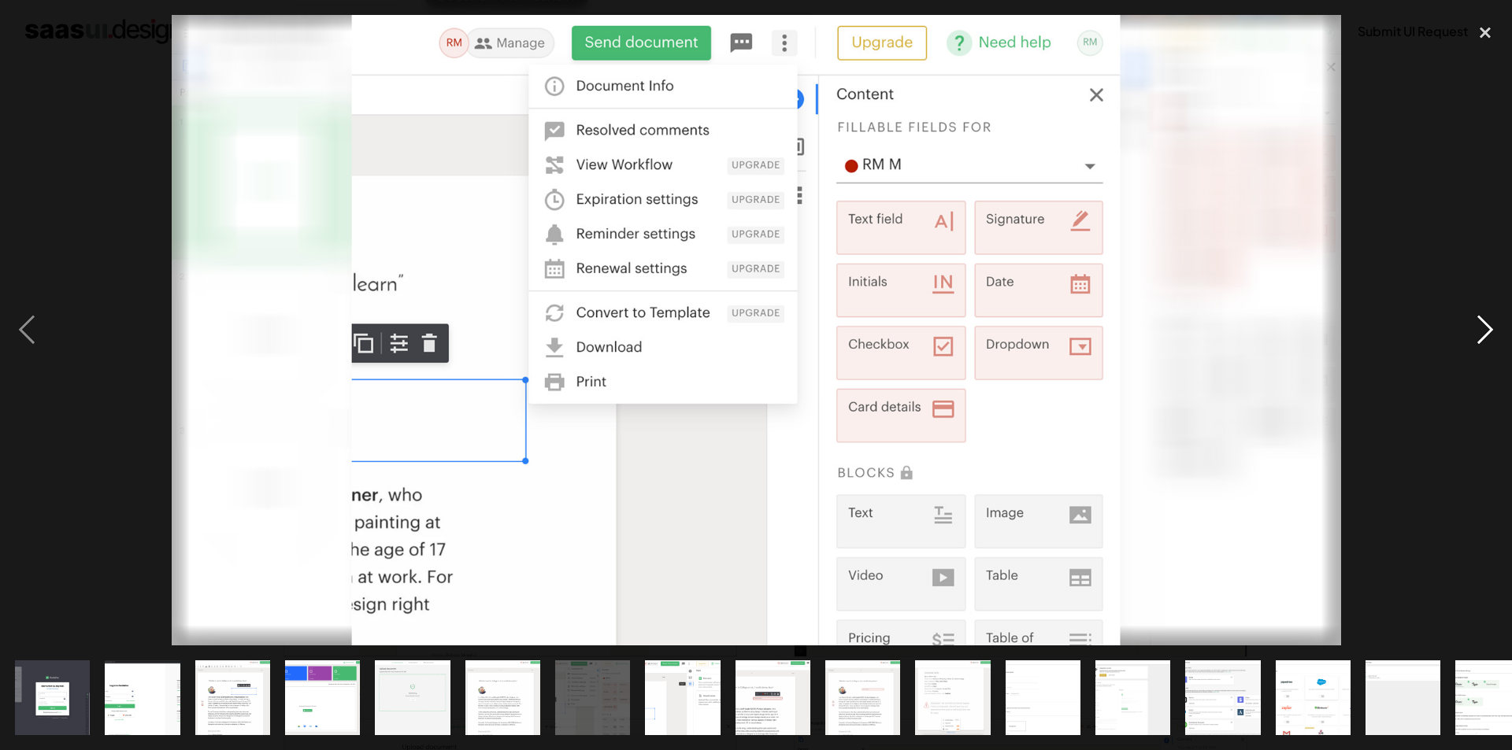
click at [1490, 327] on div "next image" at bounding box center [1485, 330] width 54 height 631
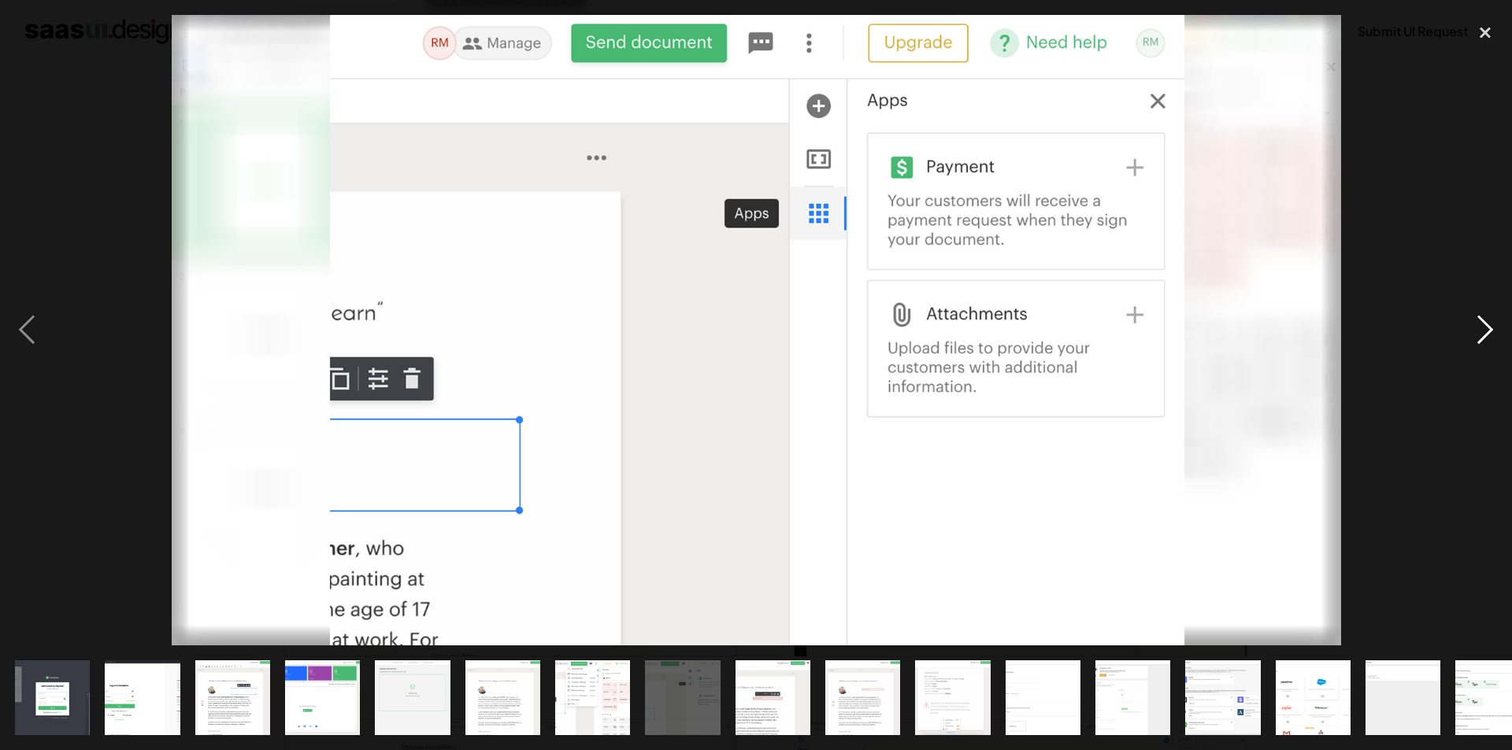
click at [1490, 327] on div "next image" at bounding box center [1485, 330] width 54 height 631
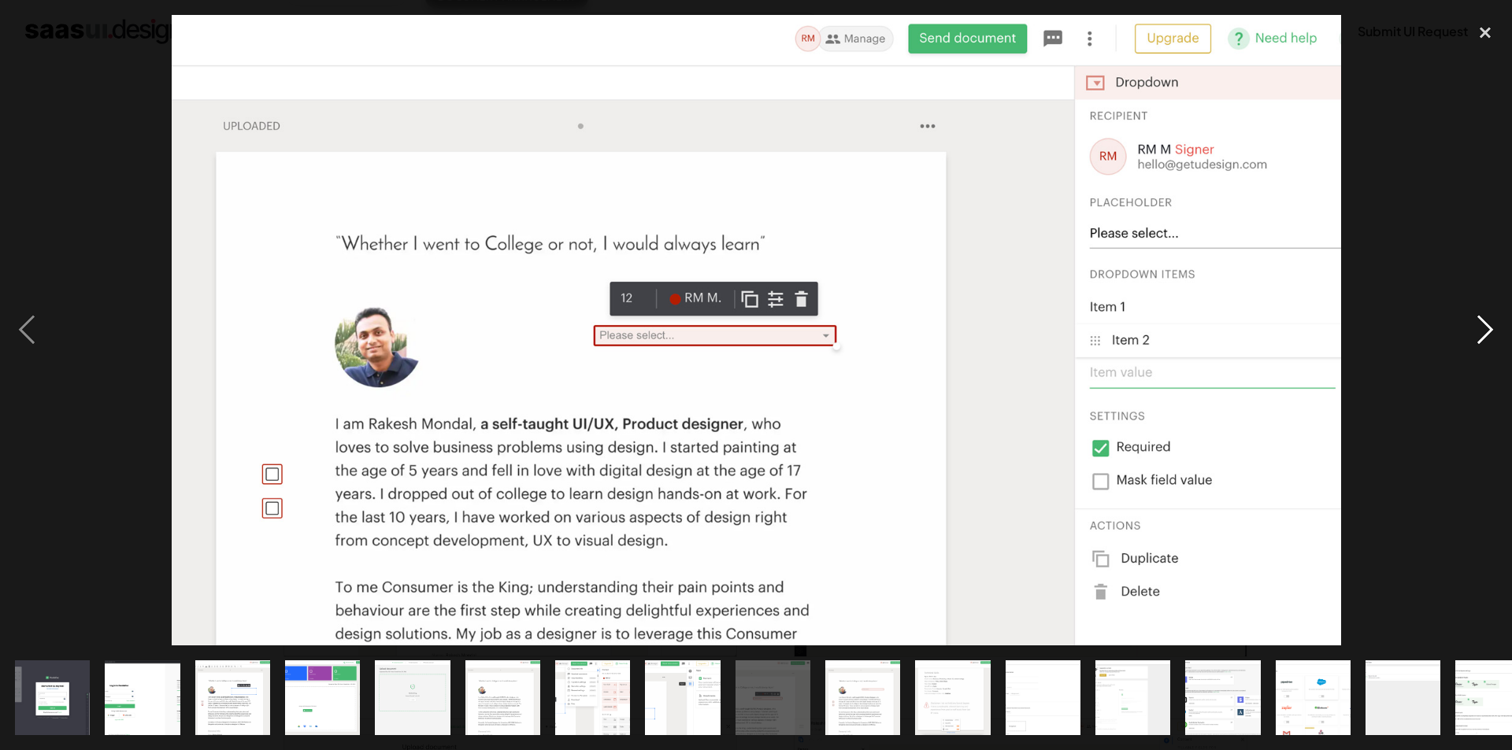
click at [1471, 498] on div "next image" at bounding box center [1485, 330] width 54 height 631
